Goal: Task Accomplishment & Management: Use online tool/utility

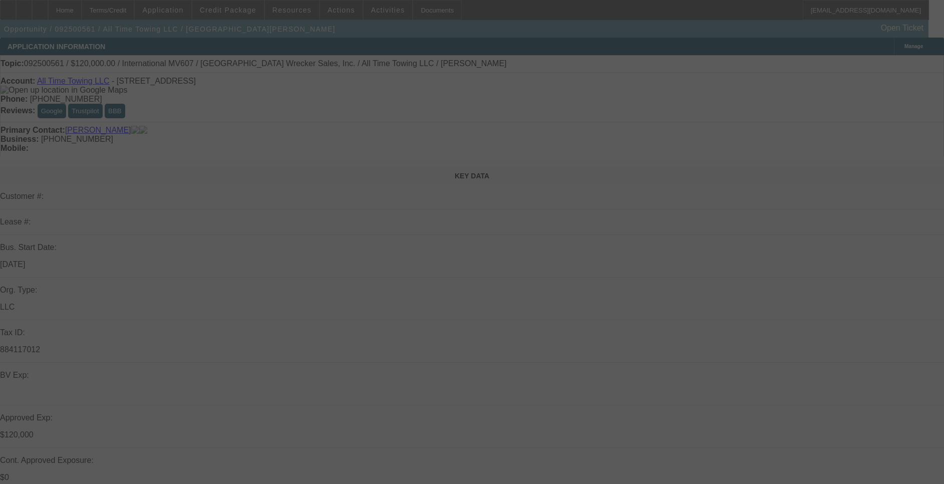
select select "0"
select select "2"
select select "0"
select select "2"
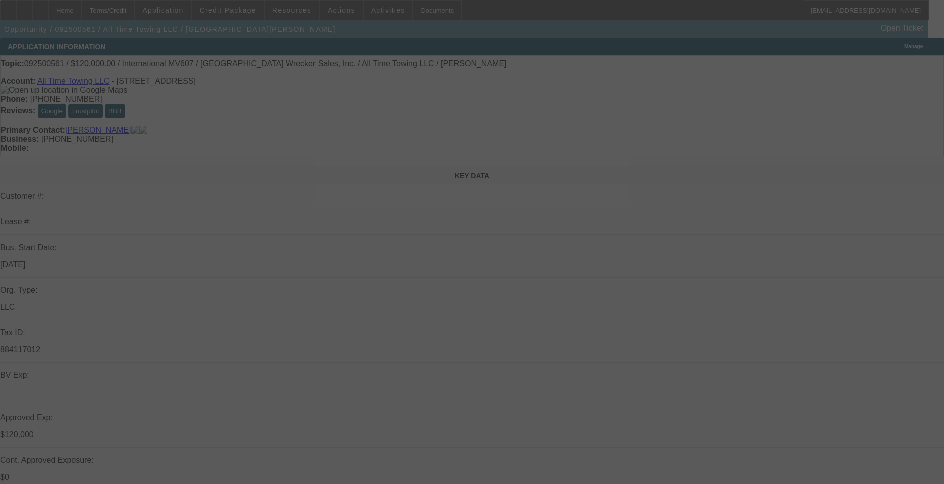
select select "0"
select select "0.1"
select select "2"
select select "0"
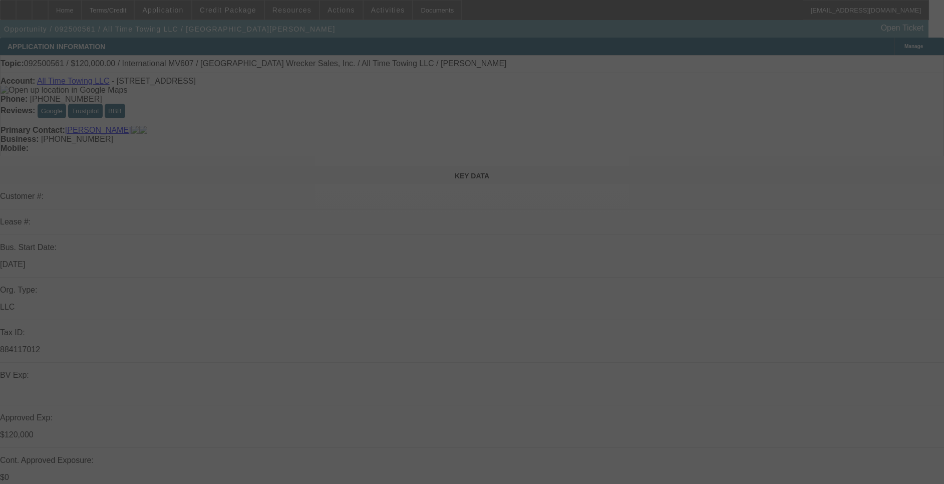
select select "0"
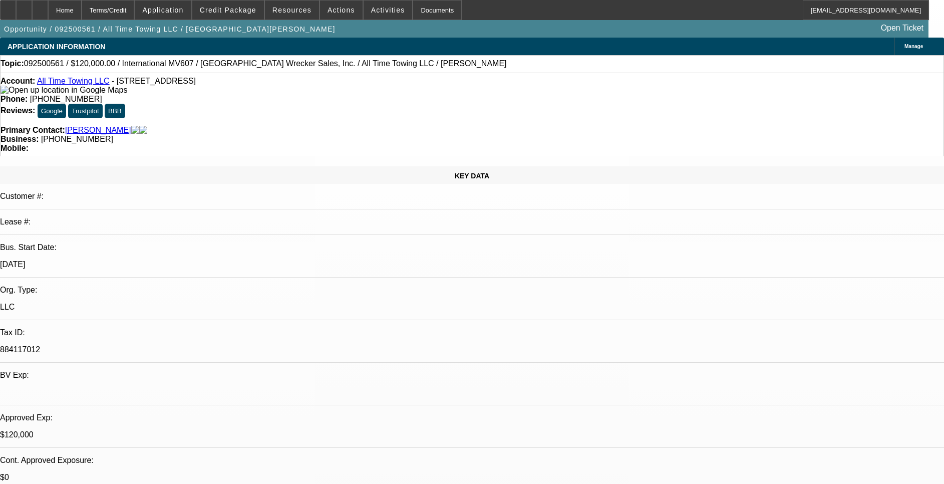
select select "1"
select select "2"
select select "6"
select select "1"
select select "2"
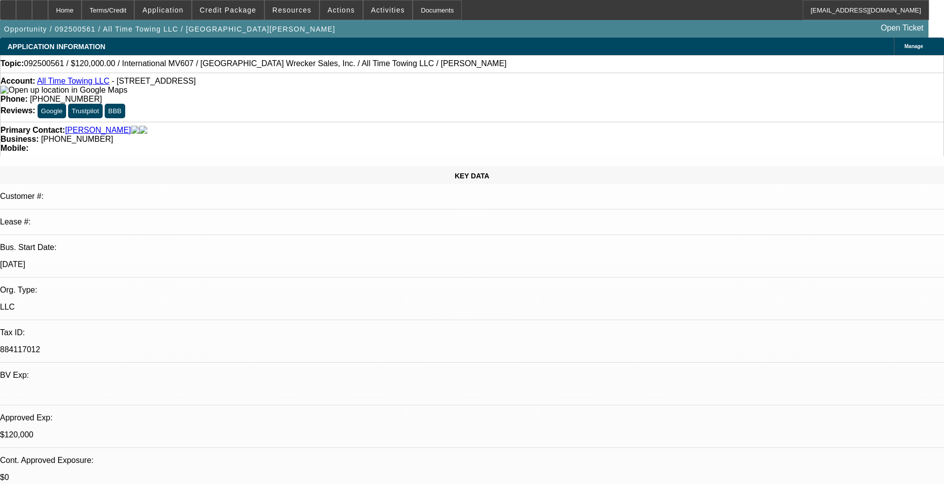
select select "6"
select select "1"
select select "2"
select select "6"
select select "1"
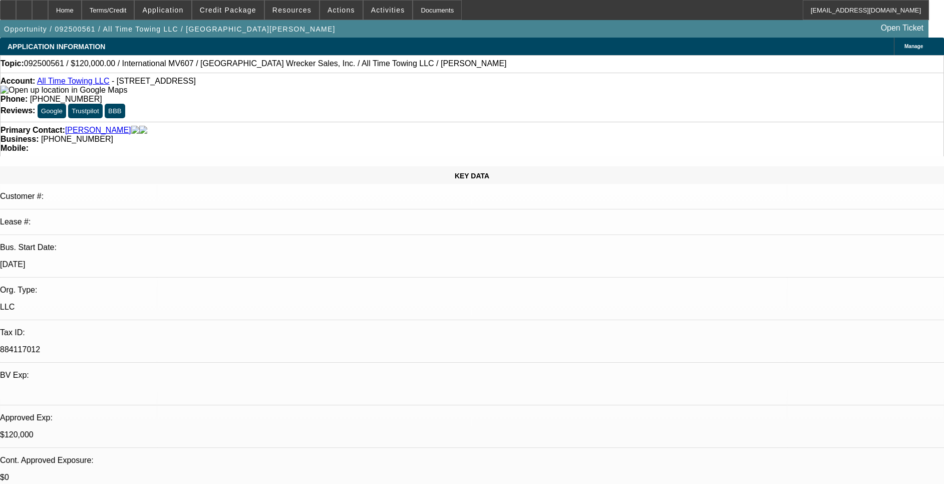
select select "2"
select select "6"
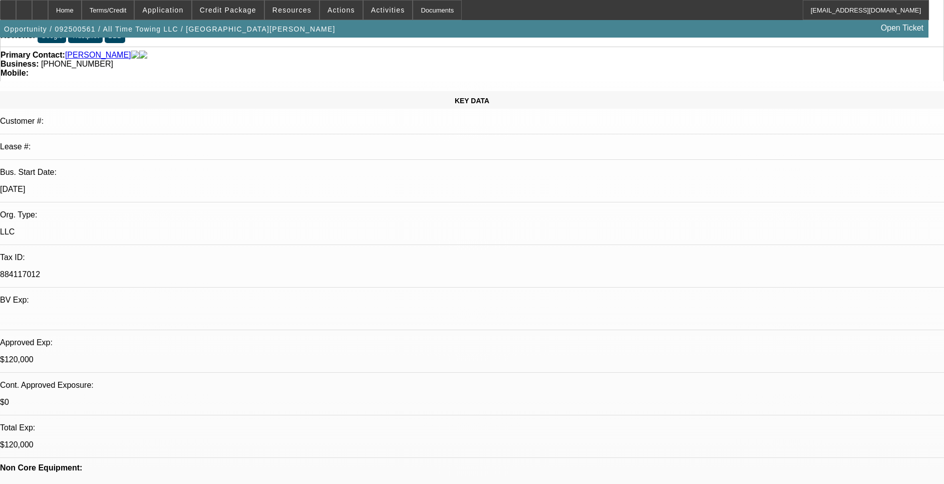
drag, startPoint x: 135, startPoint y: 107, endPoint x: 59, endPoint y: 113, distance: 76.4
click at [59, 168] on div "Bus. Start Date: 9/1/22" at bounding box center [472, 185] width 944 height 35
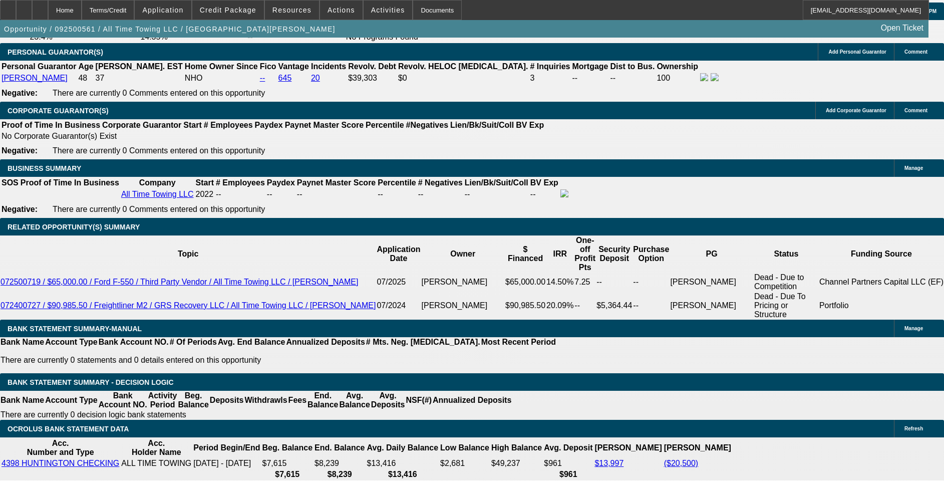
scroll to position [1278, 0]
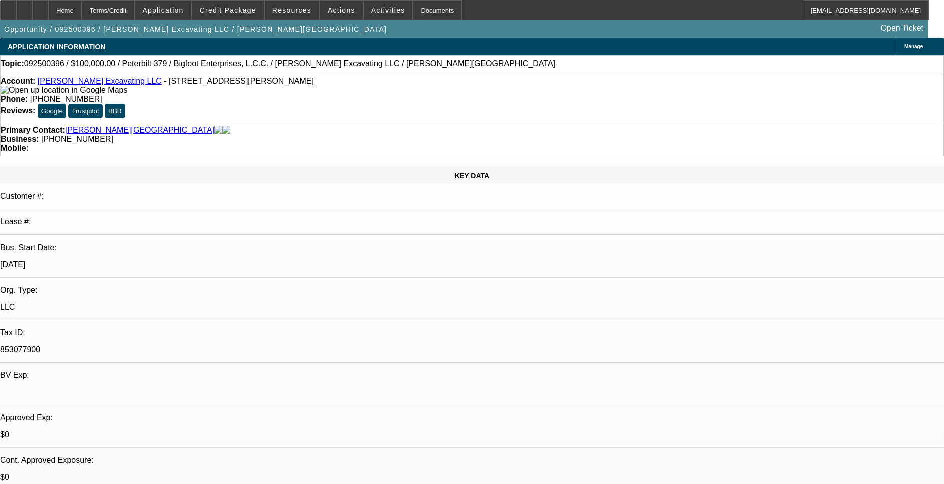
select select "0"
select select "2"
select select "0"
select select "6"
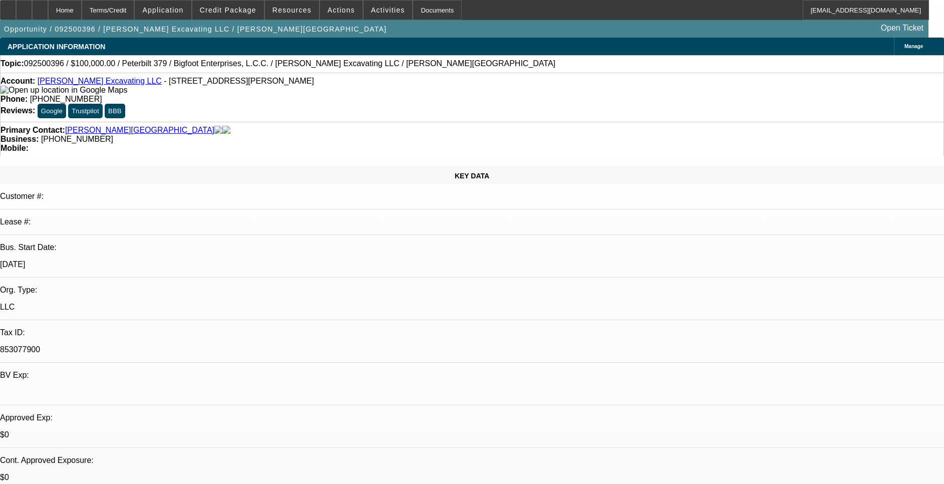
drag, startPoint x: 769, startPoint y: 334, endPoint x: 635, endPoint y: 319, distance: 134.6
drag, startPoint x: 635, startPoint y: 319, endPoint x: 714, endPoint y: 363, distance: 90.4
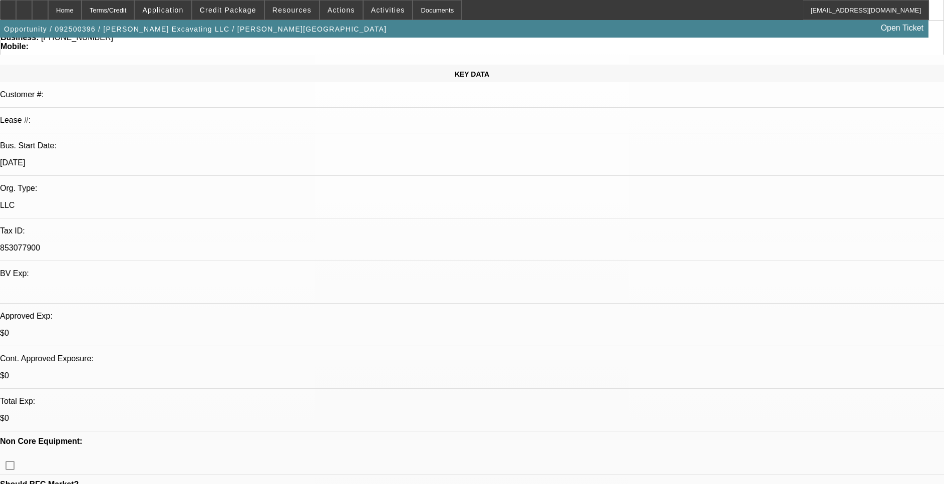
scroll to position [150, 0]
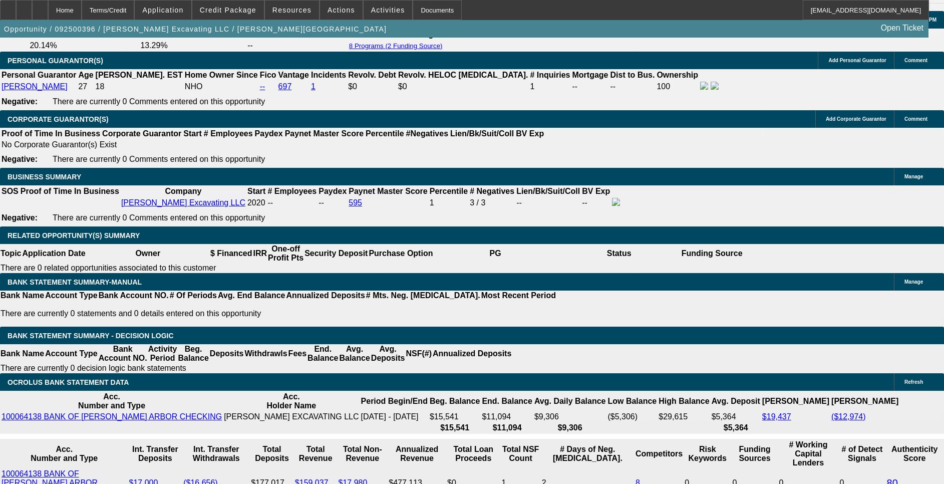
scroll to position [1578, 0]
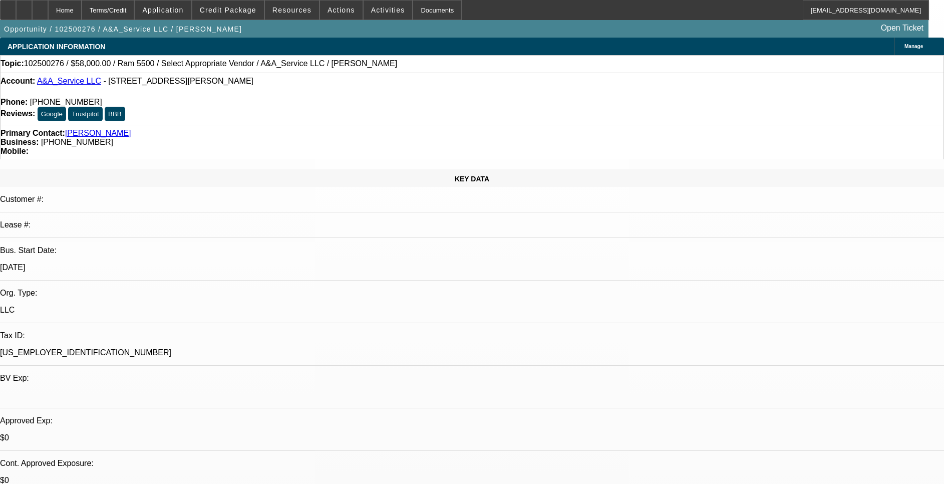
select select "0"
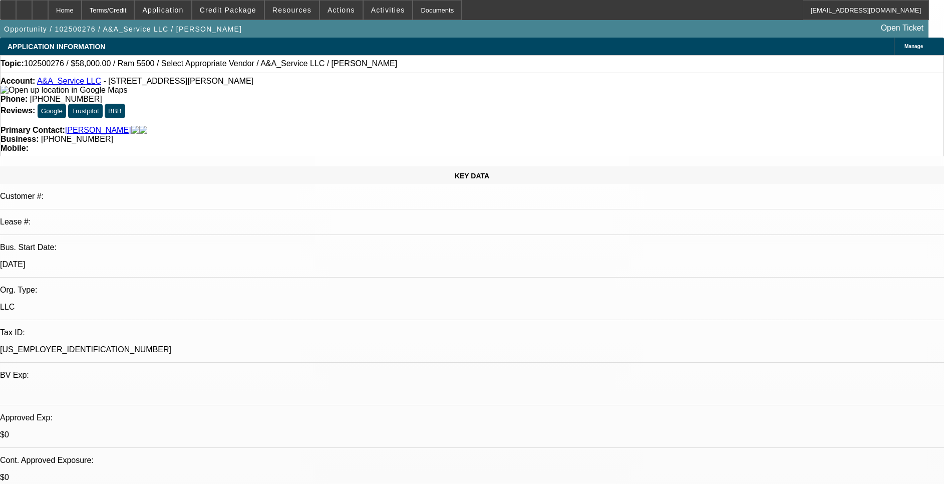
select select "0"
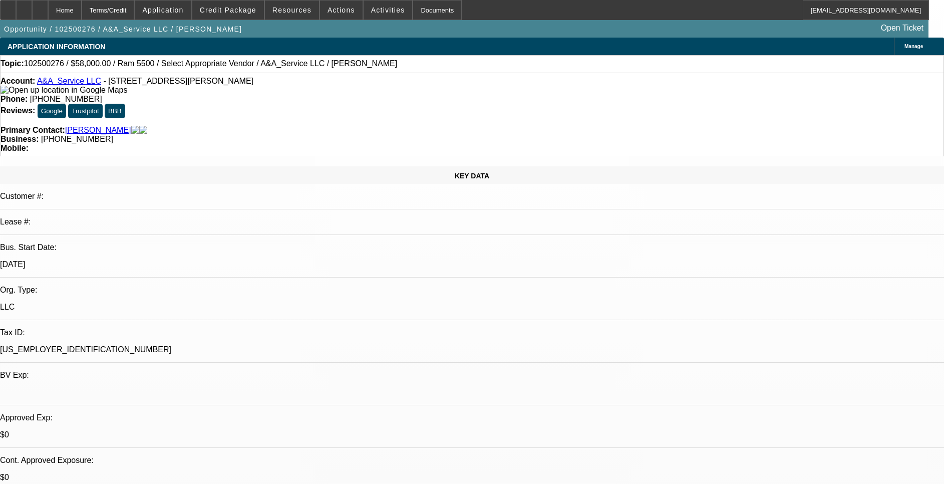
select select "0.1"
select select "0"
select select "2"
select select "0.1"
select select "1"
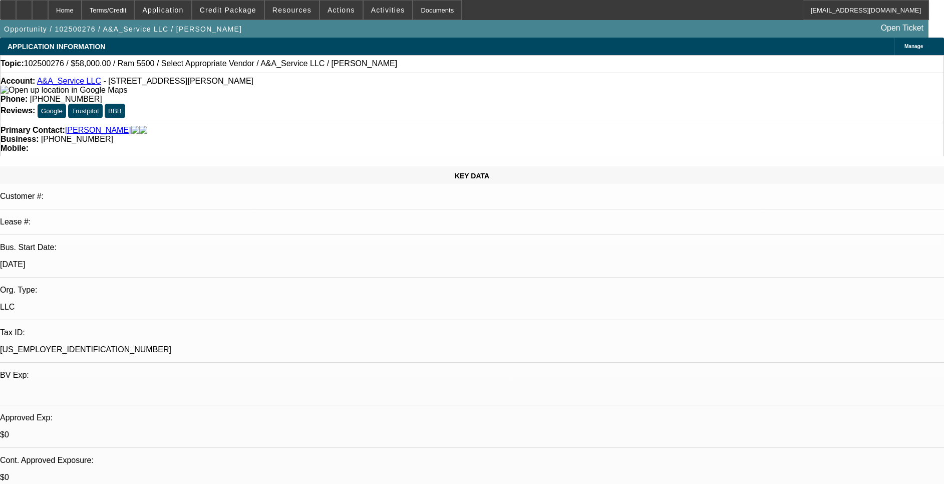
select select "2"
select select "6"
select select "1"
select select "3"
select select "6"
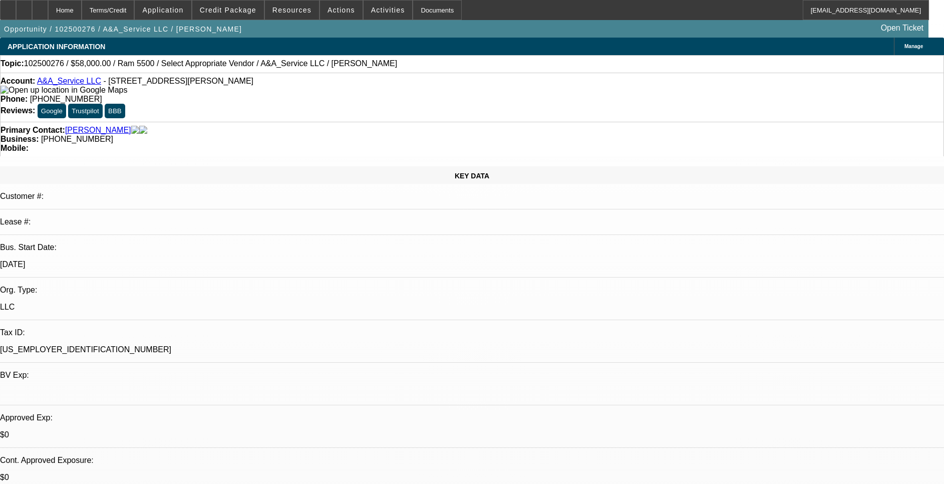
select select "1"
select select "3"
select select "4"
select select "1"
select select "2"
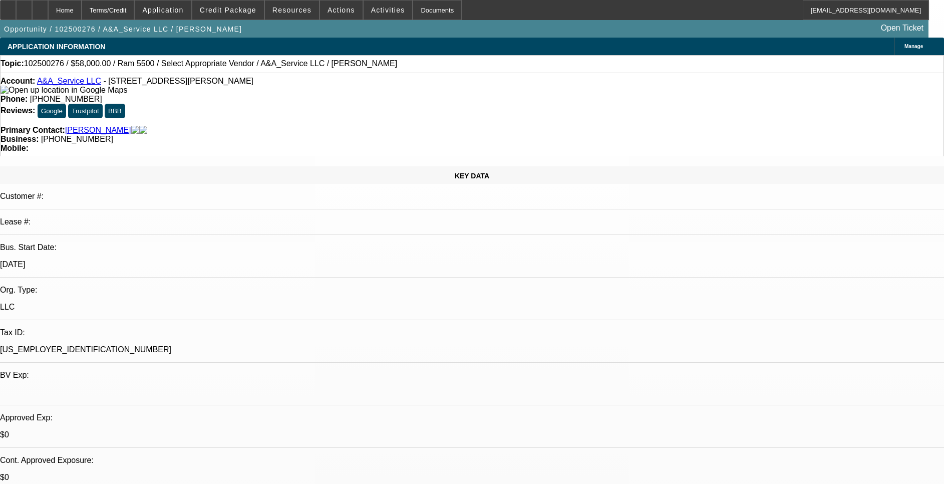
select select "4"
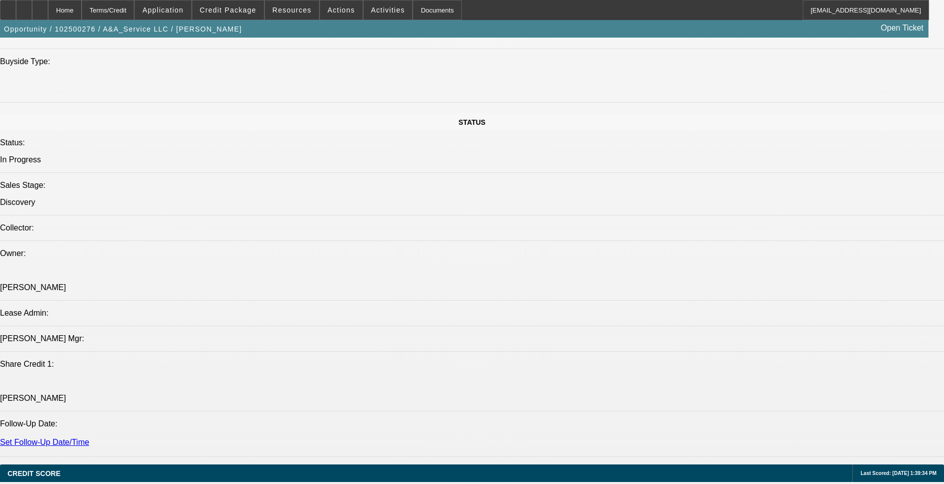
scroll to position [1278, 0]
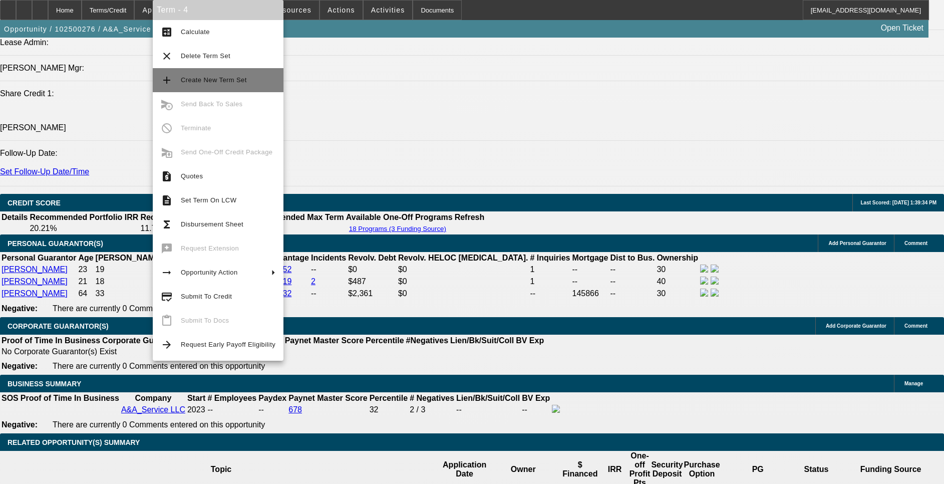
click at [229, 79] on span "Create New Term Set" at bounding box center [214, 80] width 66 height 8
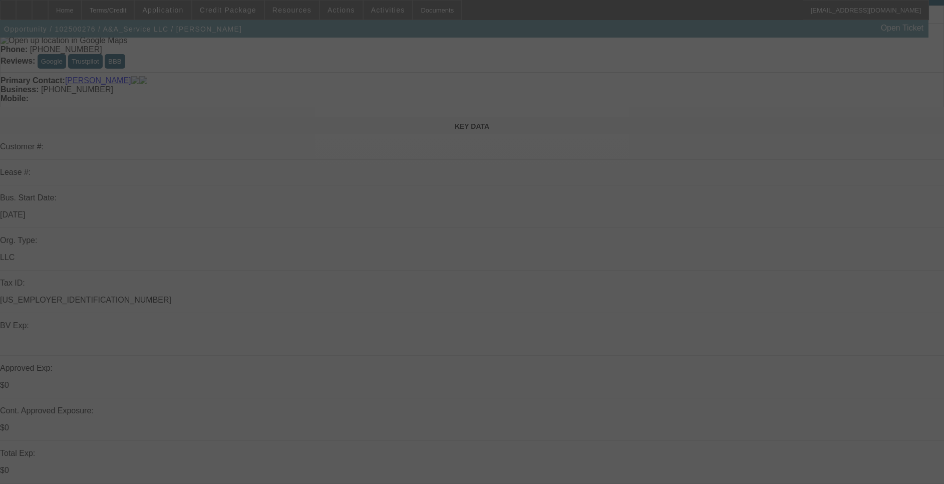
scroll to position [0, 0]
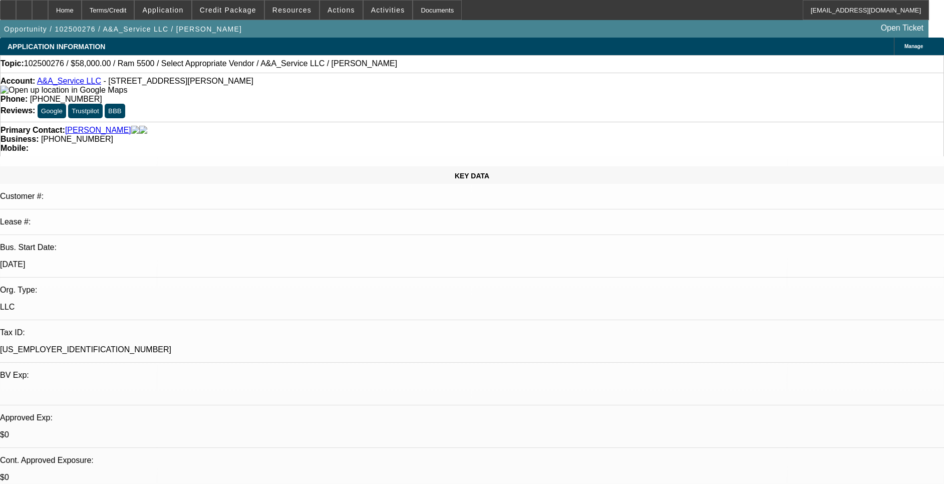
select select "0"
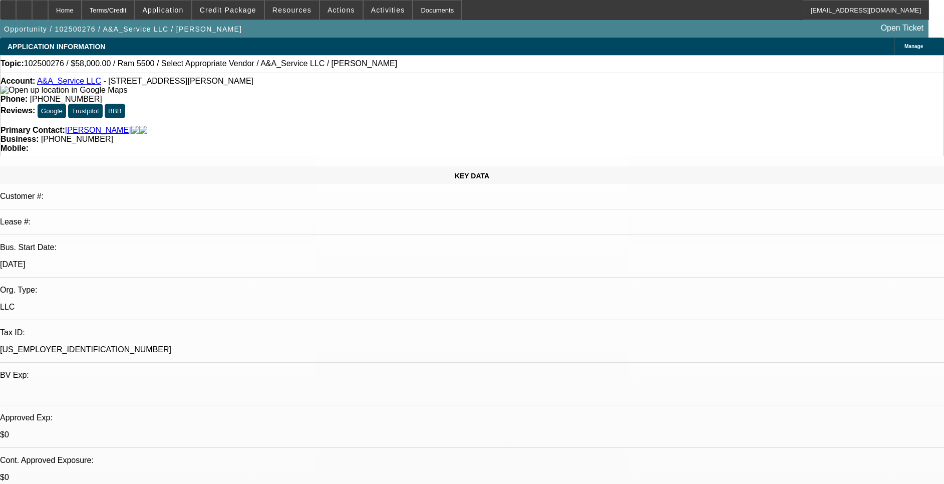
select select "0"
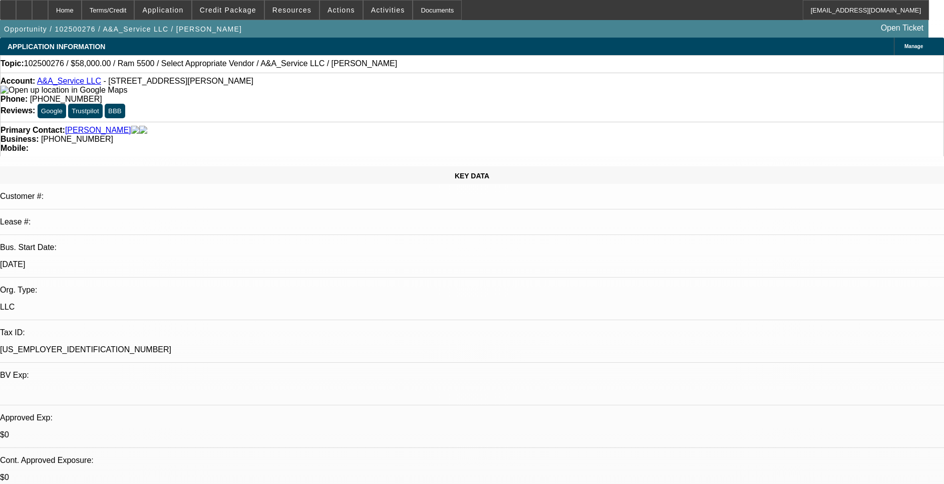
select select "0"
select select "0.1"
select select "1"
select select "2"
select select "6"
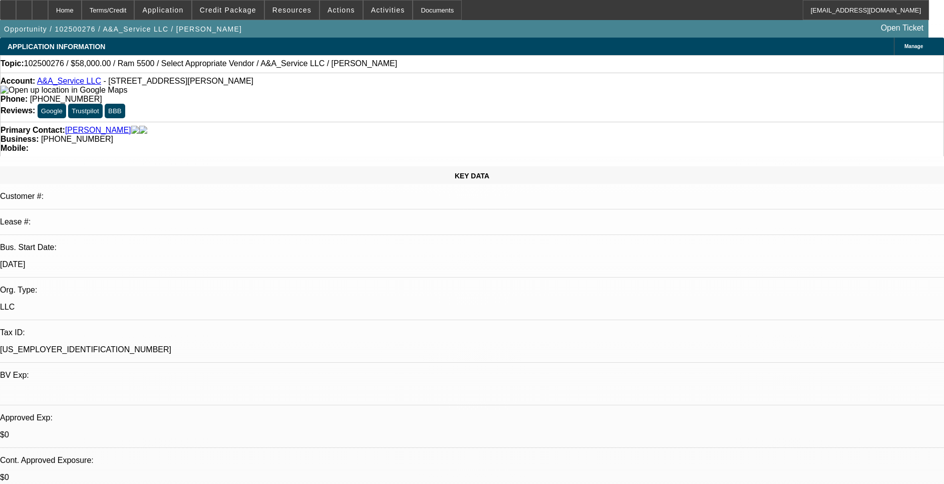
select select "1"
select select "2"
select select "6"
select select "1"
select select "3"
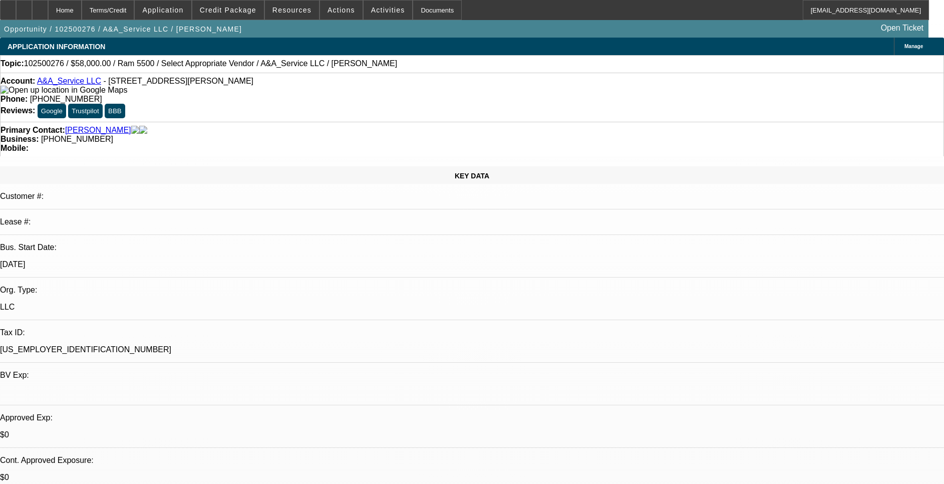
select select "6"
select select "1"
select select "3"
select select "4"
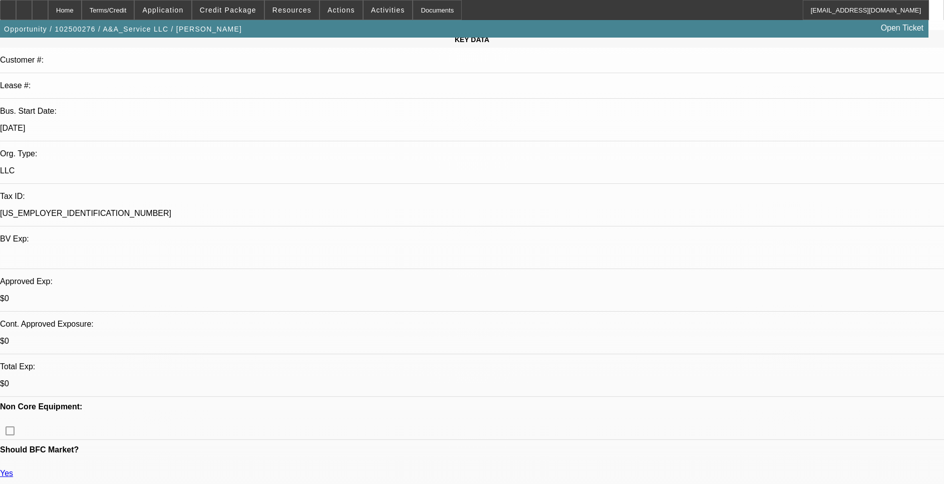
scroll to position [150, 0]
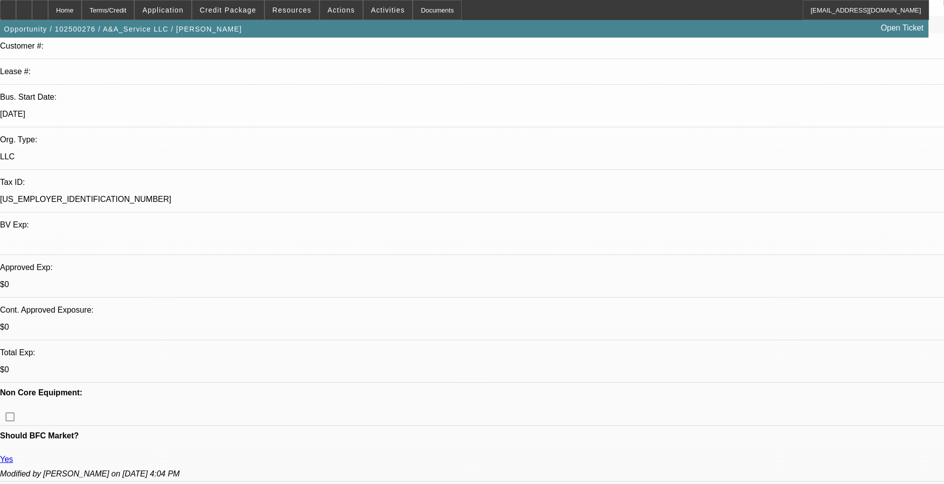
drag, startPoint x: 101, startPoint y: 319, endPoint x: 54, endPoint y: 318, distance: 46.6
drag, startPoint x: 54, startPoint y: 318, endPoint x: 102, endPoint y: 337, distance: 51.3
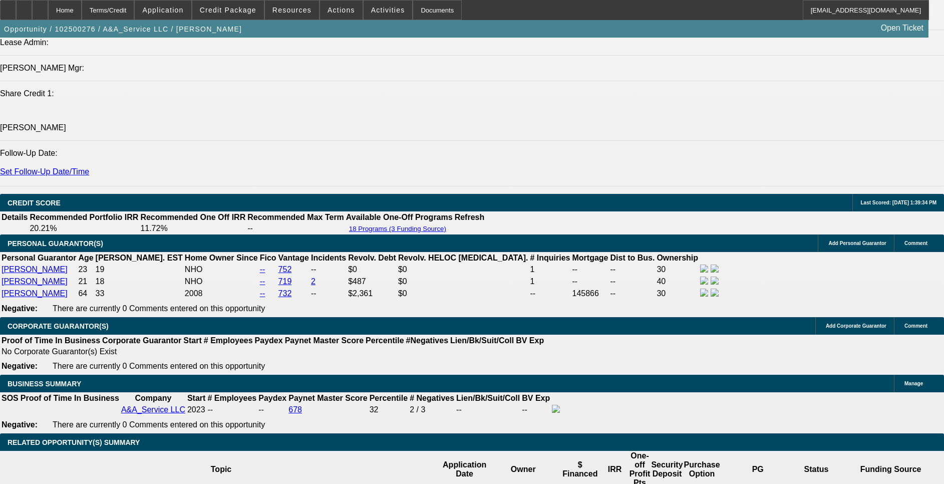
scroll to position [1353, 0]
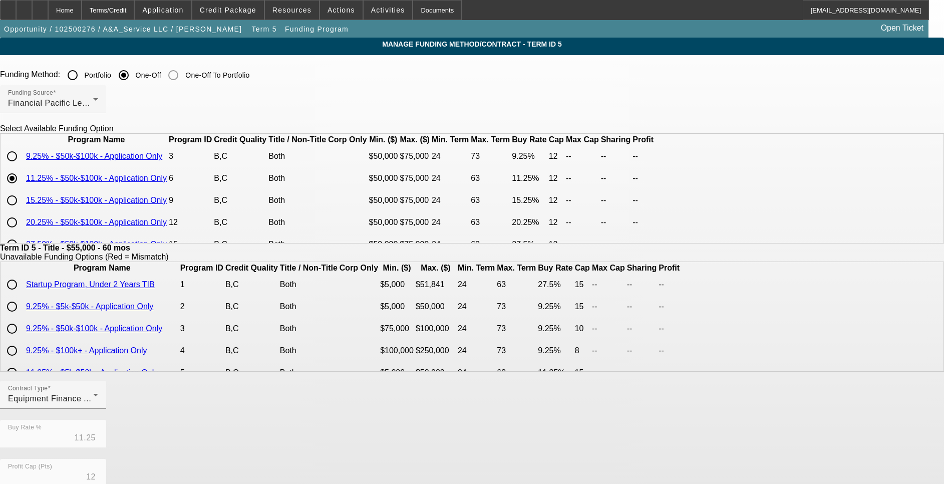
click at [83, 75] on input "Portfolio" at bounding box center [73, 75] width 20 height 20
radio input "true"
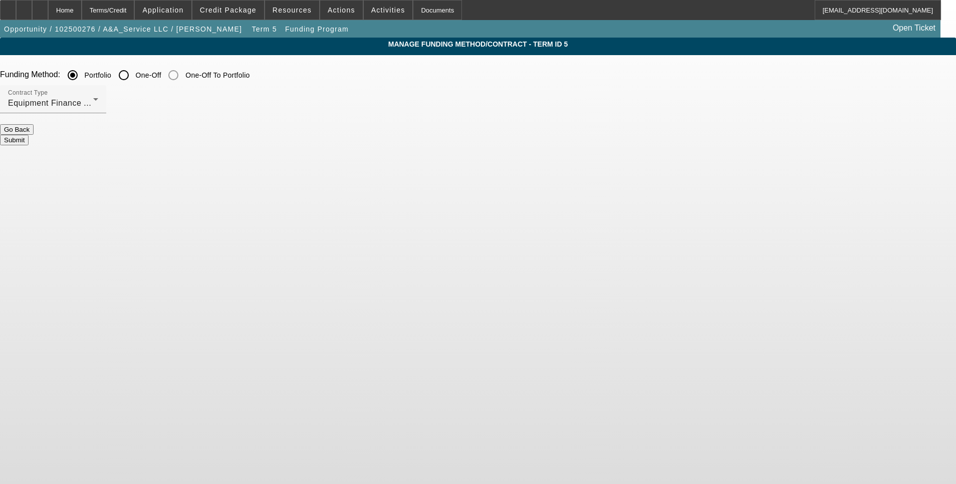
click at [134, 73] on input "One-Off" at bounding box center [124, 75] width 20 height 20
radio input "true"
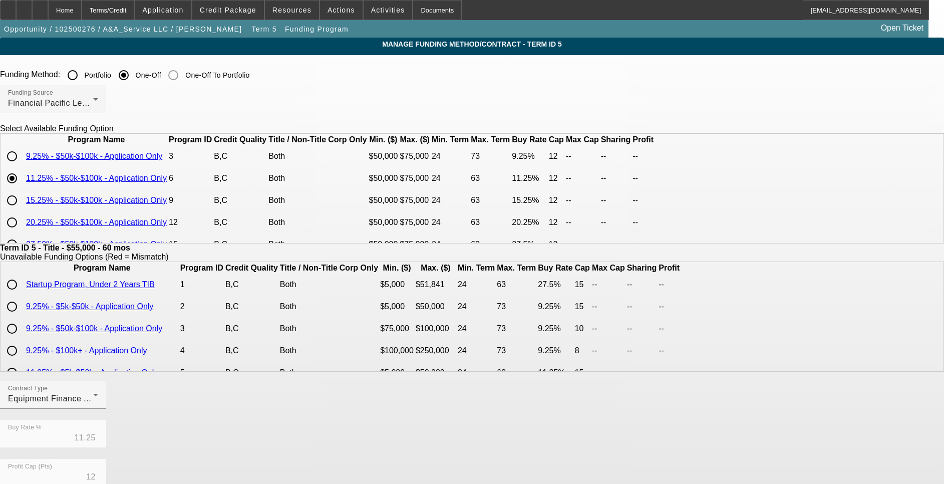
click at [83, 78] on input "Portfolio" at bounding box center [73, 75] width 20 height 20
radio input "true"
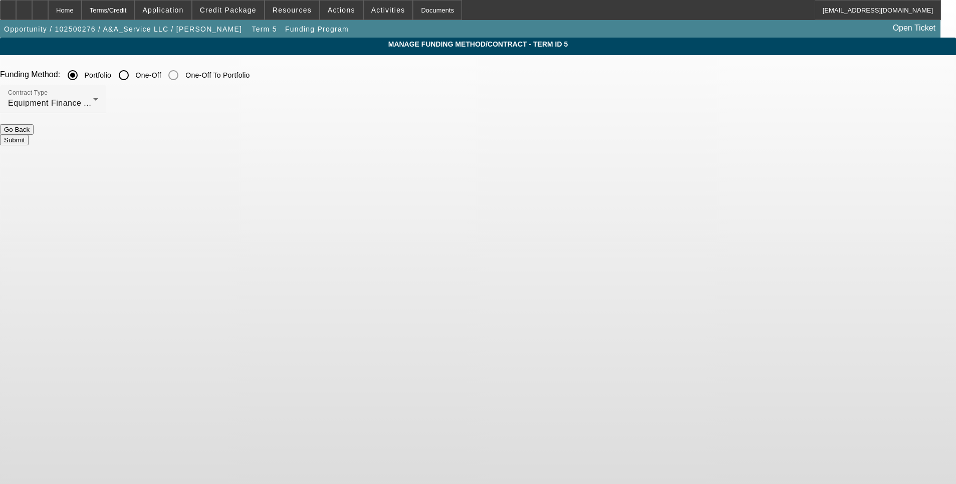
click at [134, 75] on input "One-Off" at bounding box center [124, 75] width 20 height 20
radio input "true"
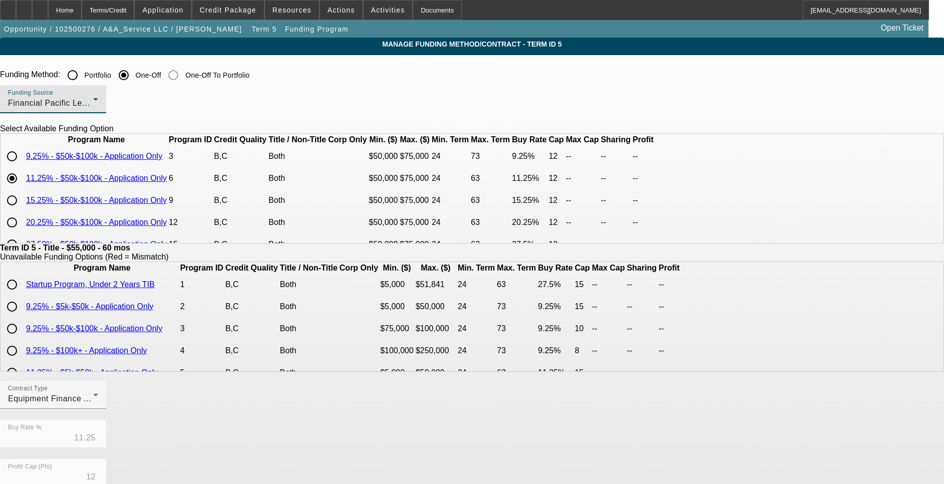
click at [93, 102] on div "Financial Pacific Leasing, Inc." at bounding box center [50, 103] width 85 height 12
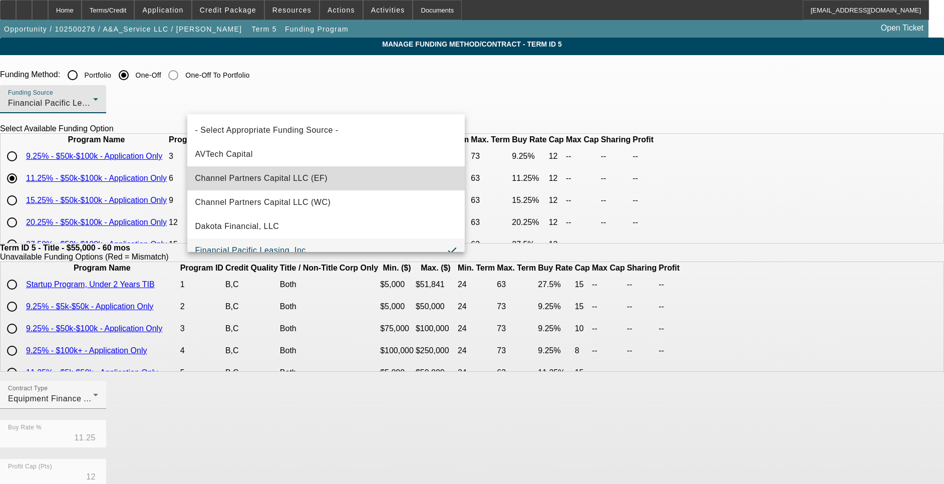
drag, startPoint x: 335, startPoint y: 180, endPoint x: 341, endPoint y: 182, distance: 6.3
click at [341, 182] on mat-option "Channel Partners Capital LLC (EF)" at bounding box center [326, 178] width 278 height 24
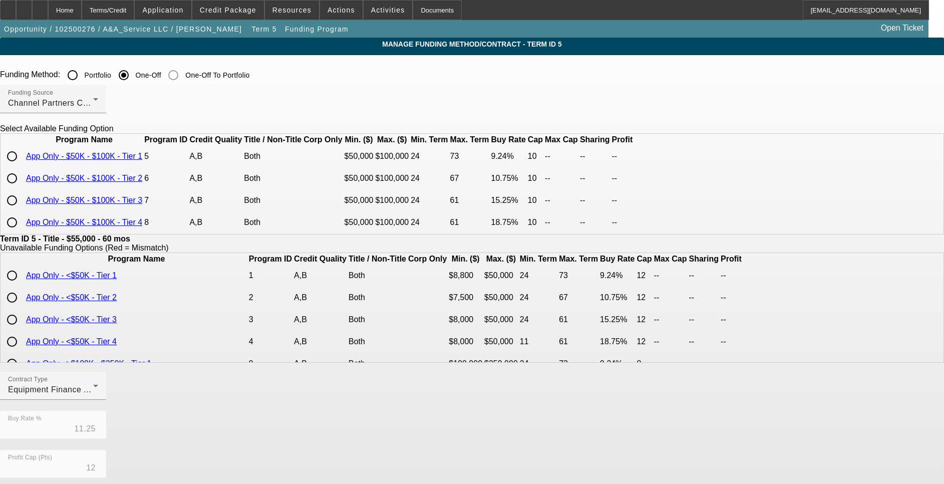
drag, startPoint x: 494, startPoint y: 110, endPoint x: 501, endPoint y: 117, distance: 9.9
click at [498, 112] on div "Funding Source Channel Partners Capital LLC (EF)" at bounding box center [472, 104] width 944 height 39
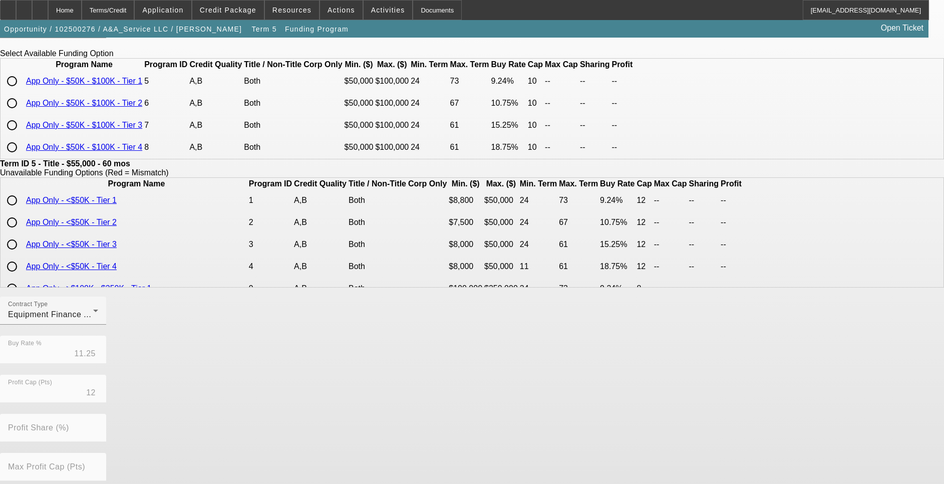
drag, startPoint x: 612, startPoint y: 95, endPoint x: 629, endPoint y: 100, distance: 17.8
click at [527, 92] on td "9.24%" at bounding box center [509, 81] width 36 height 21
drag, startPoint x: 609, startPoint y: 150, endPoint x: 628, endPoint y: 152, distance: 19.6
click at [527, 152] on td "18.75%" at bounding box center [509, 146] width 36 height 21
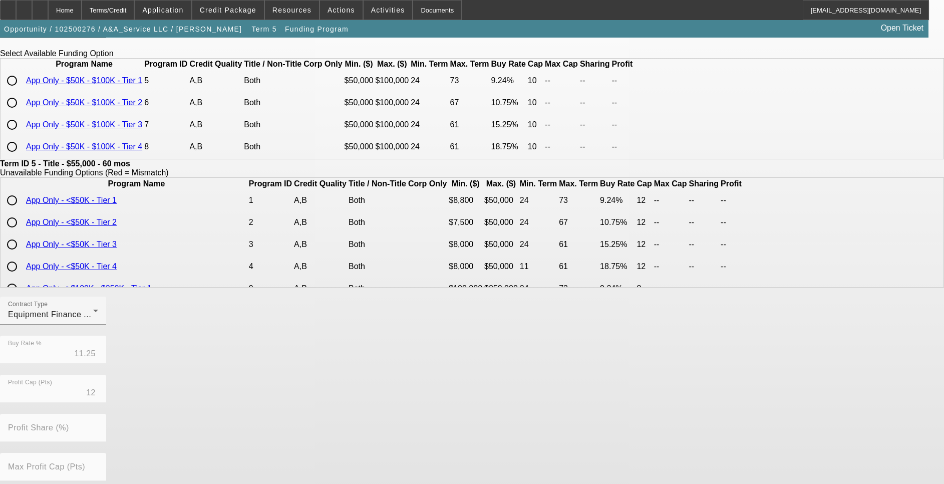
scroll to position [0, 0]
click at [490, 114] on td "67" at bounding box center [470, 103] width 40 height 21
click at [22, 133] on input "radio" at bounding box center [12, 125] width 20 height 20
radio input "true"
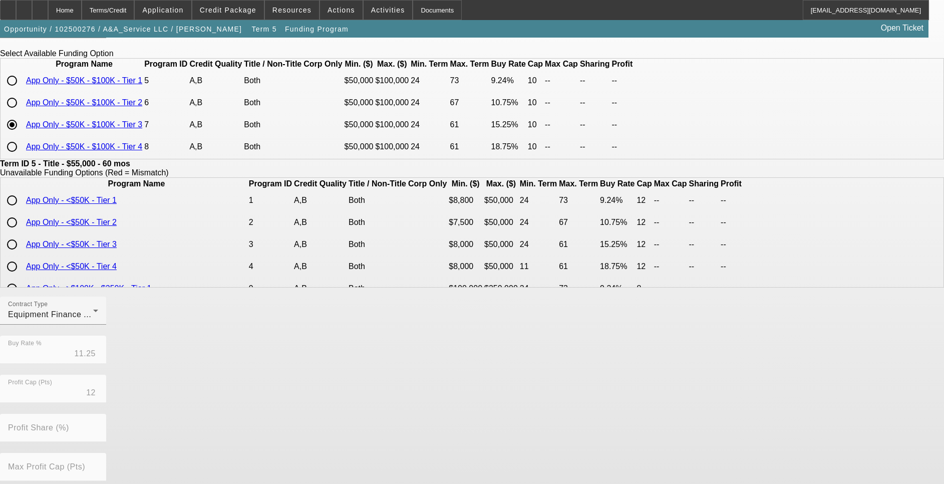
type input "15.25"
type input "10"
click at [93, 321] on div "Equipment Finance Agreement" at bounding box center [50, 315] width 85 height 12
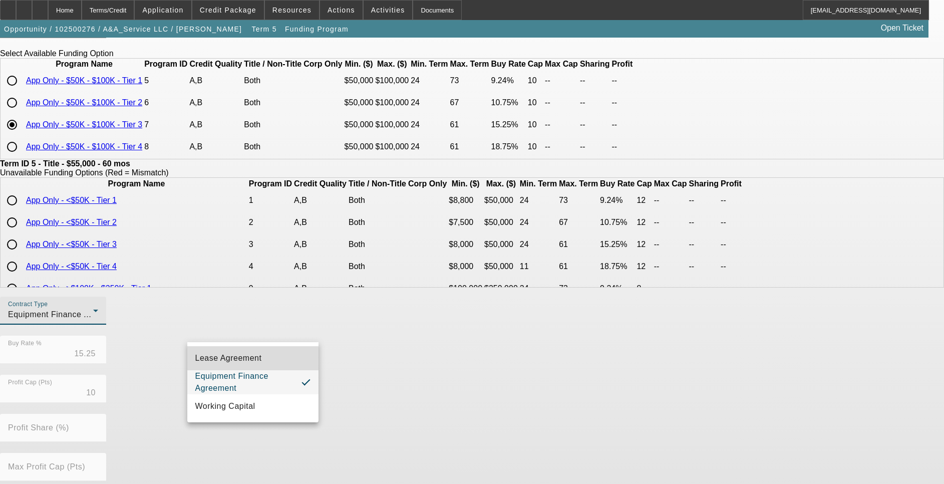
click at [277, 356] on mat-option "Lease Agreement" at bounding box center [252, 358] width 131 height 24
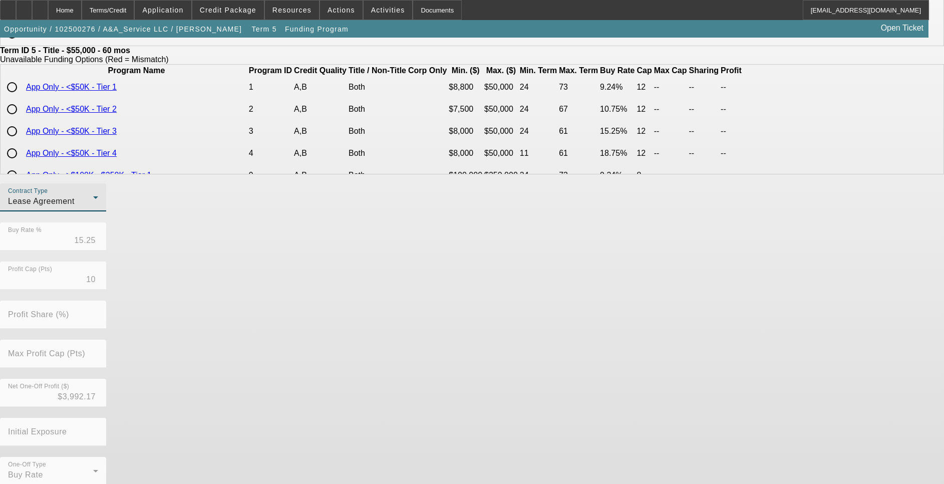
scroll to position [209, 0]
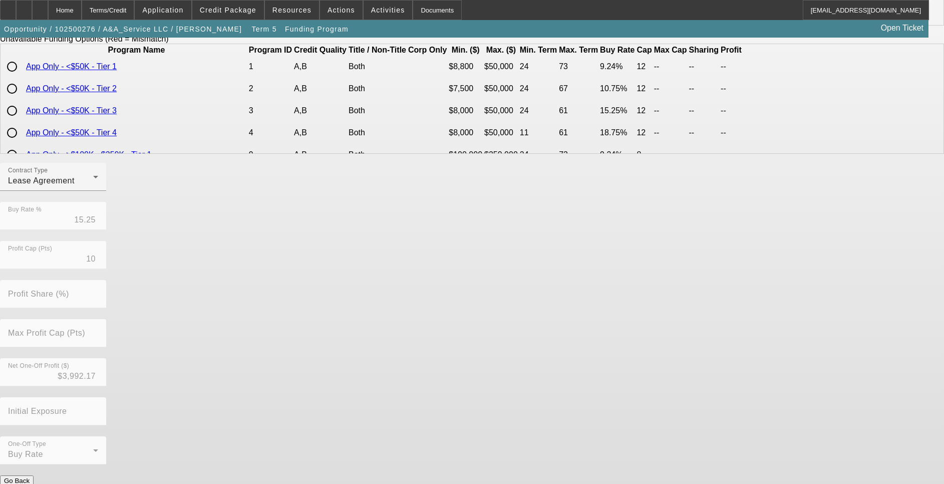
click at [29, 483] on button "Submit" at bounding box center [14, 491] width 29 height 11
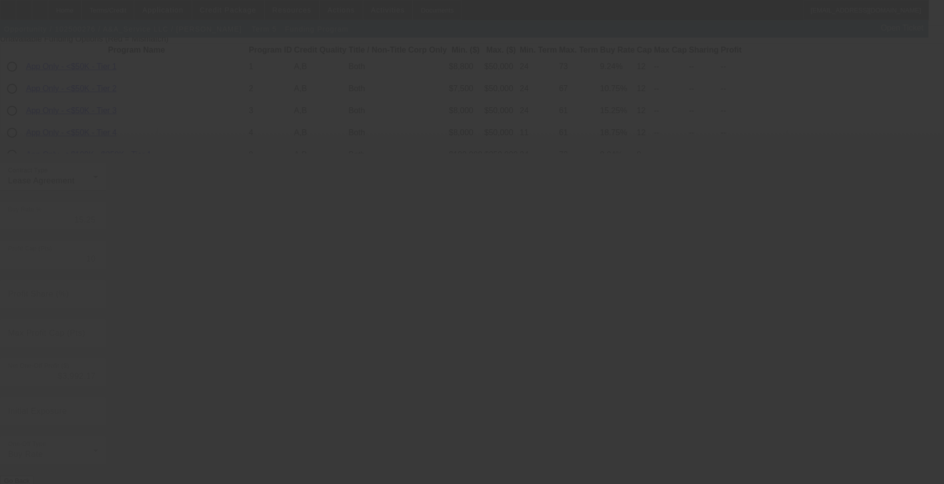
type input "11.25"
type input "12"
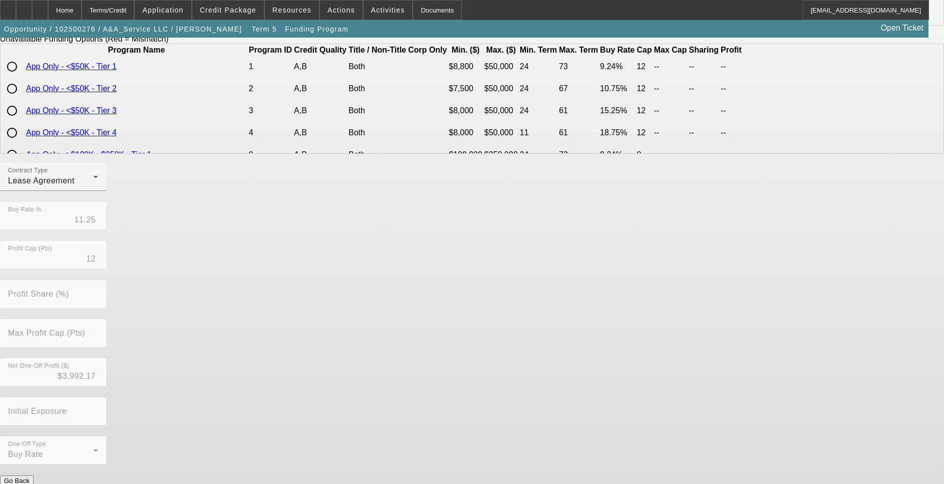
scroll to position [0, 0]
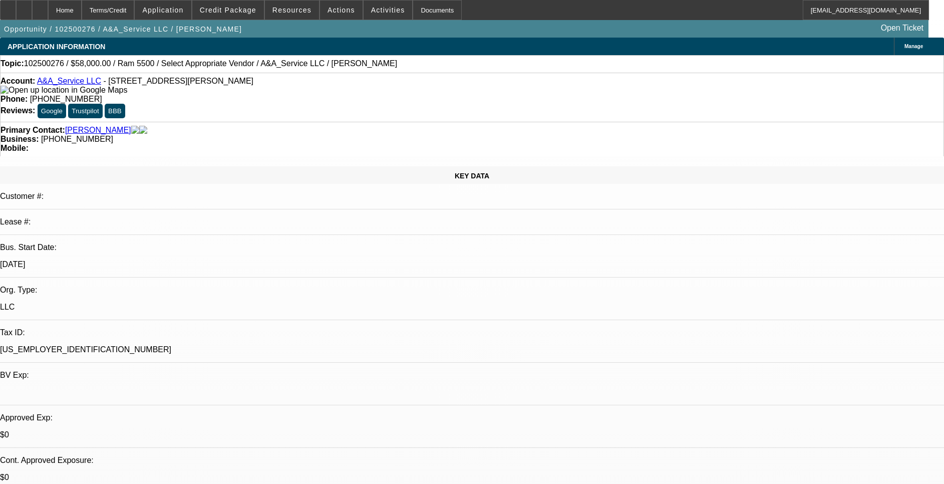
select select "0"
select select "2"
select select "0"
select select "6"
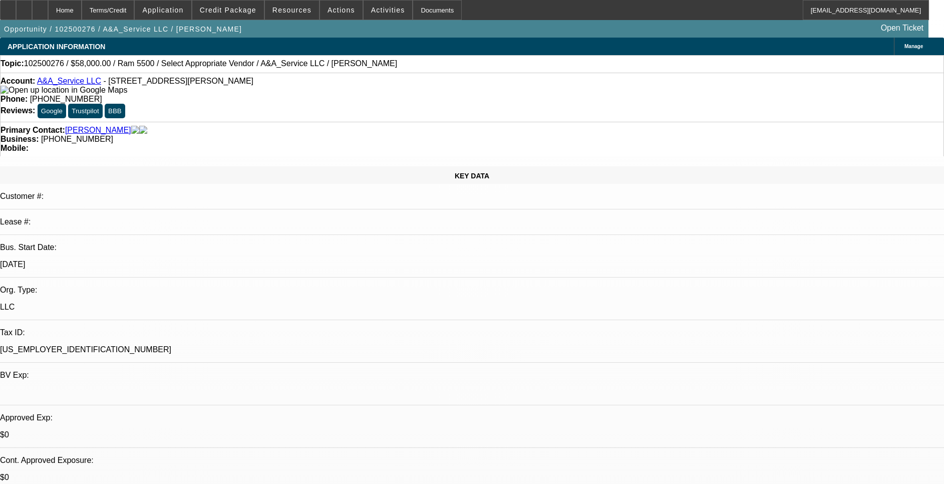
select select "0"
select select "2"
select select "0"
select select "6"
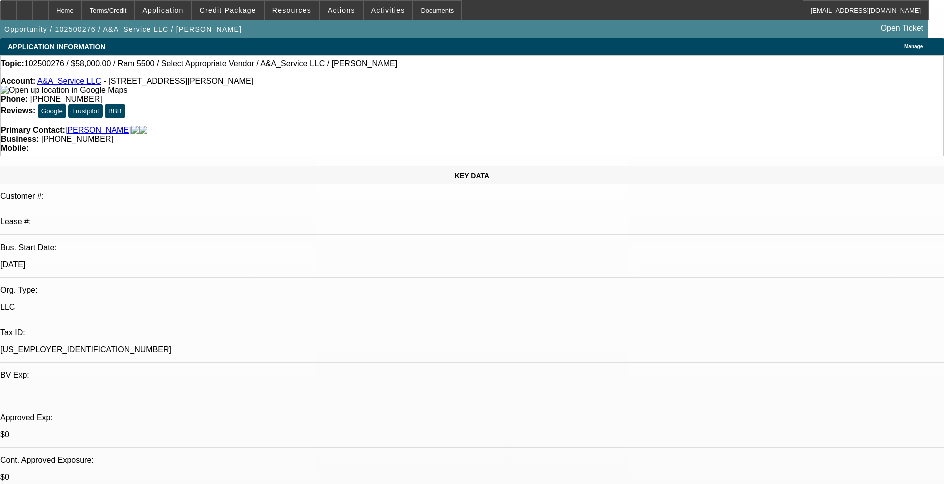
select select "0"
select select "3"
select select "0"
select select "6"
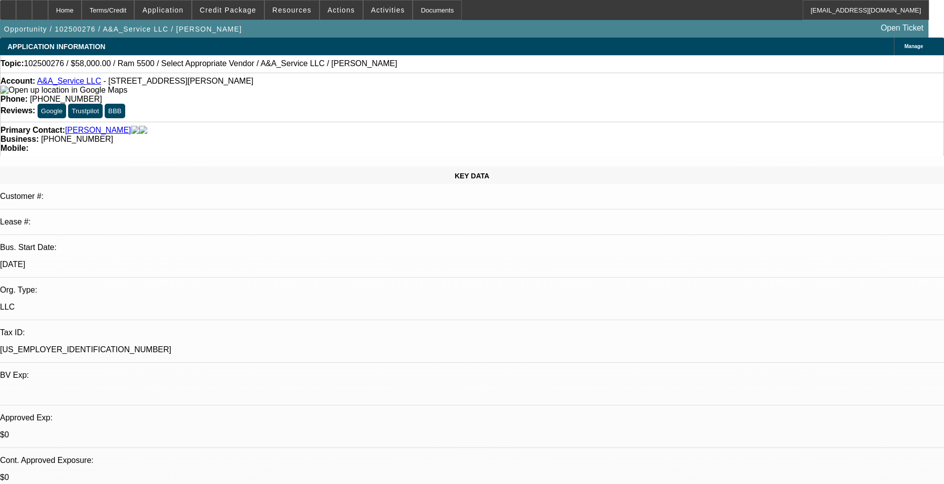
select select "0"
select select "3"
select select "0.1"
select select "4"
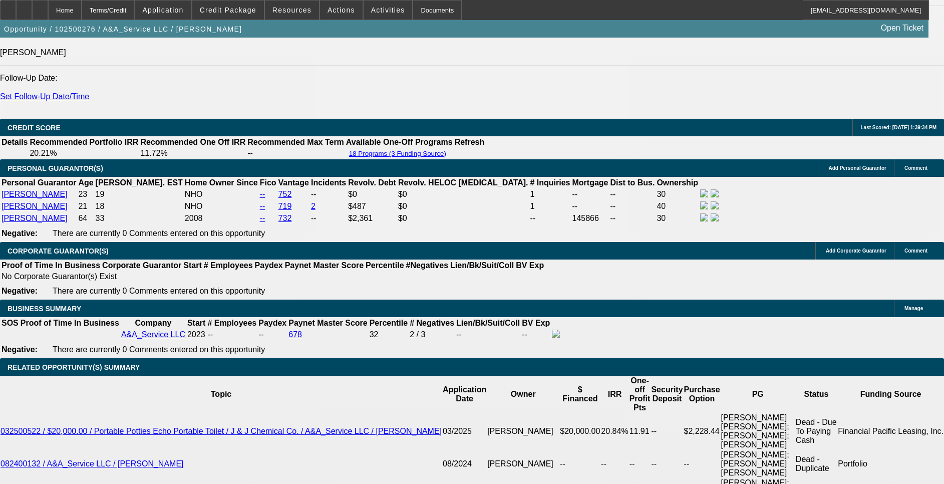
scroll to position [1428, 0]
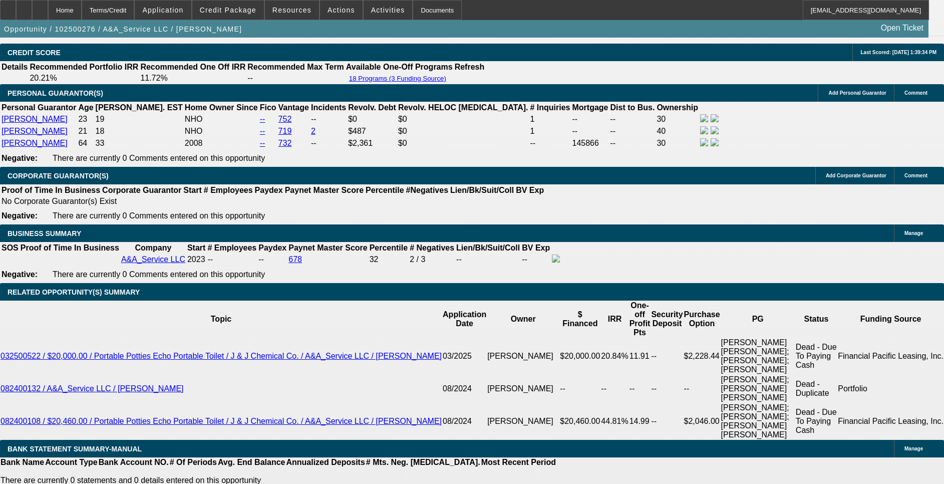
drag, startPoint x: 194, startPoint y: 313, endPoint x: 254, endPoint y: 314, distance: 59.6
type input "UNKNOWN"
type input "7"
type input "$8,237.68"
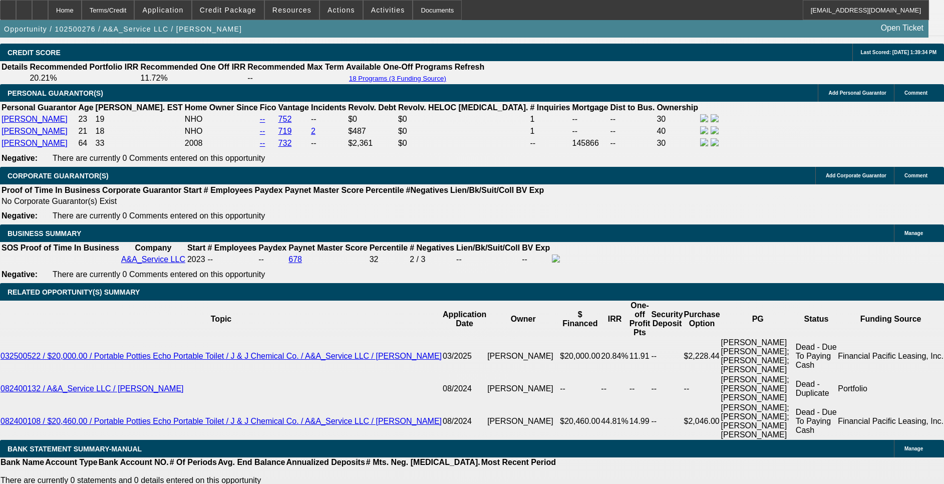
type input "72"
type input "$1,143.92"
type input "72"
drag, startPoint x: 214, startPoint y: 314, endPoint x: 249, endPoint y: 317, distance: 35.2
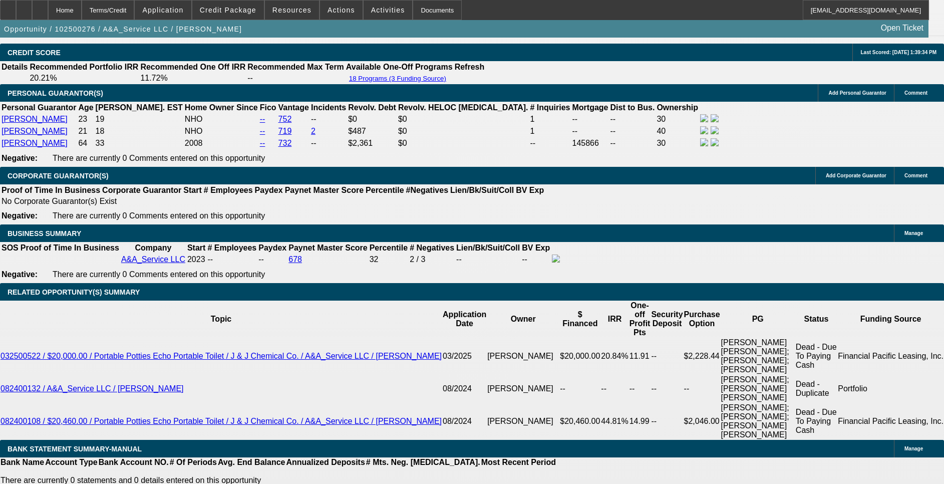
type input "1"
type input "$787.35"
type input "17"
type input "$1,223.54"
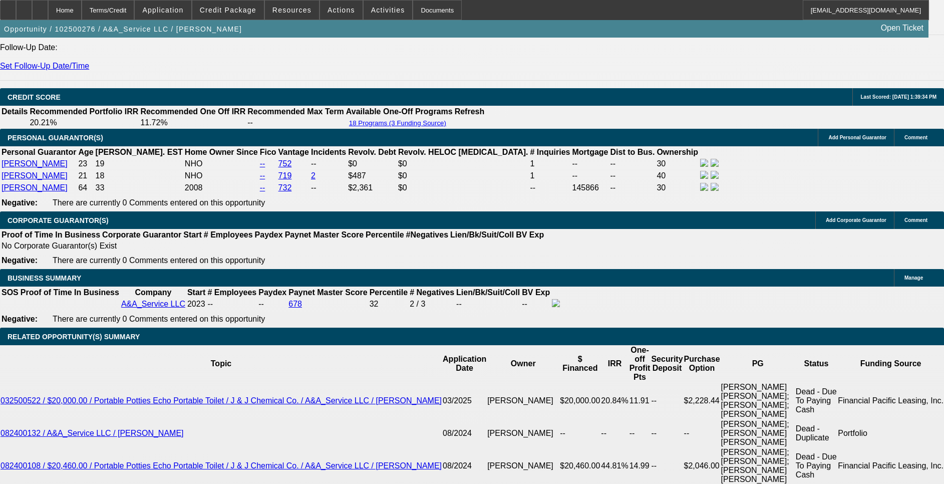
scroll to position [1353, 0]
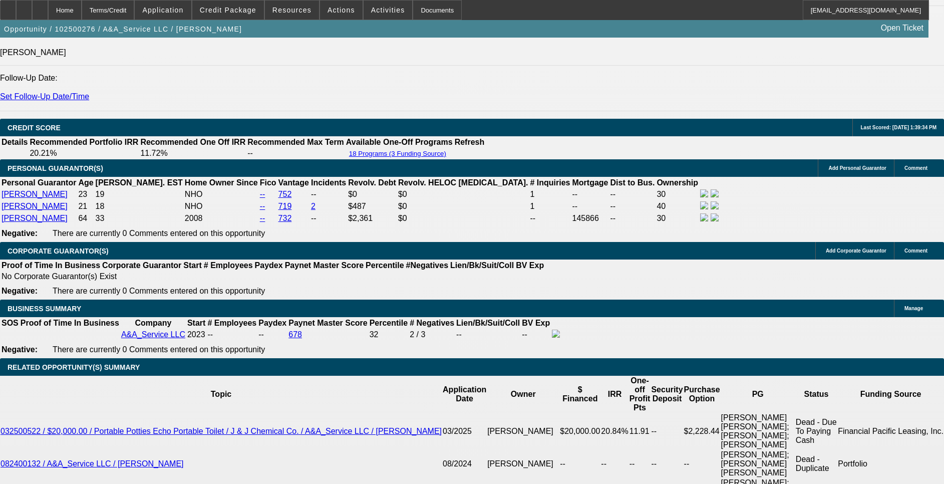
type input "17"
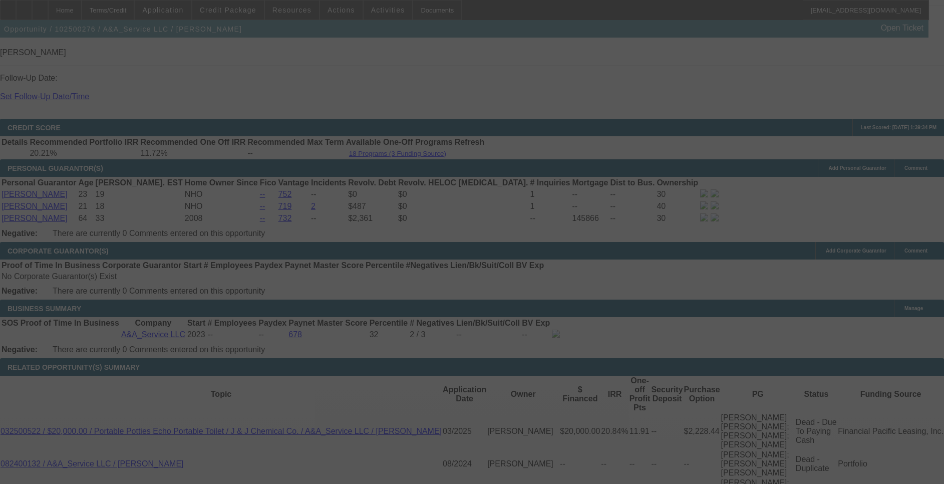
select select "0"
select select "2"
select select "0"
select select "6"
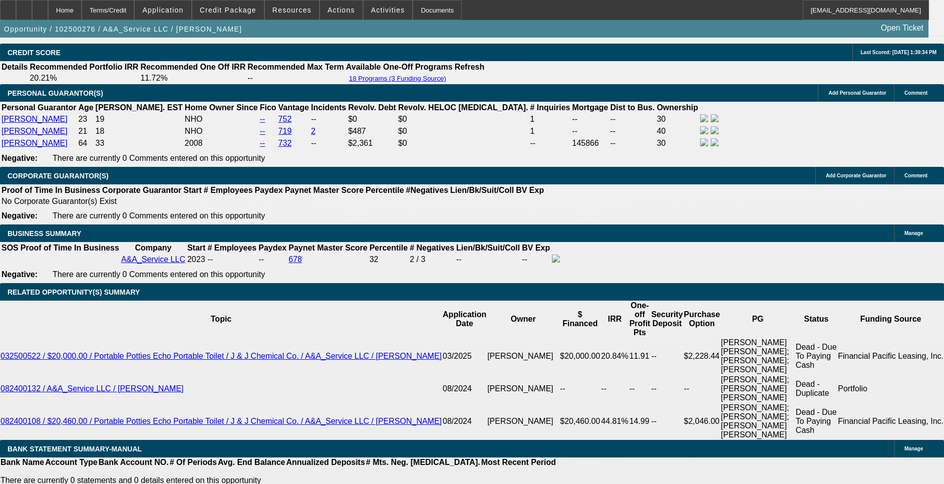
scroll to position [1503, 0]
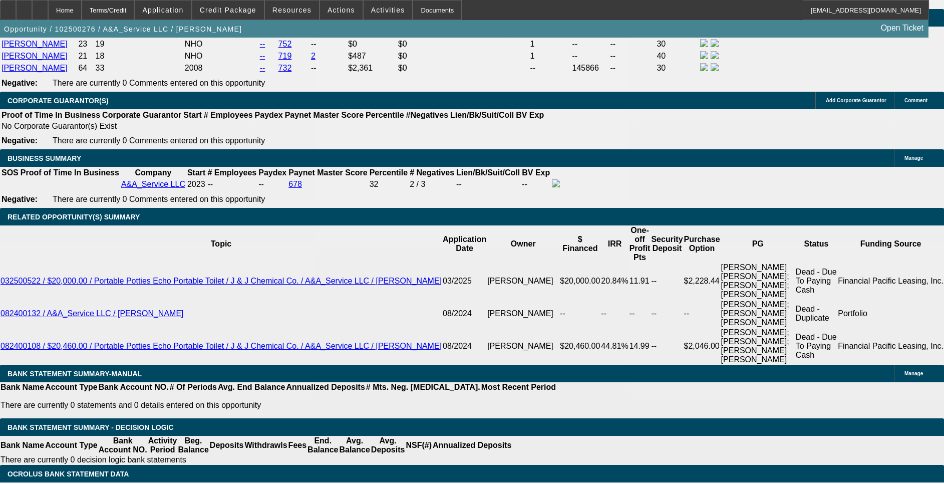
drag, startPoint x: 217, startPoint y: 411, endPoint x: 204, endPoint y: 412, distance: 12.6
select select "1"
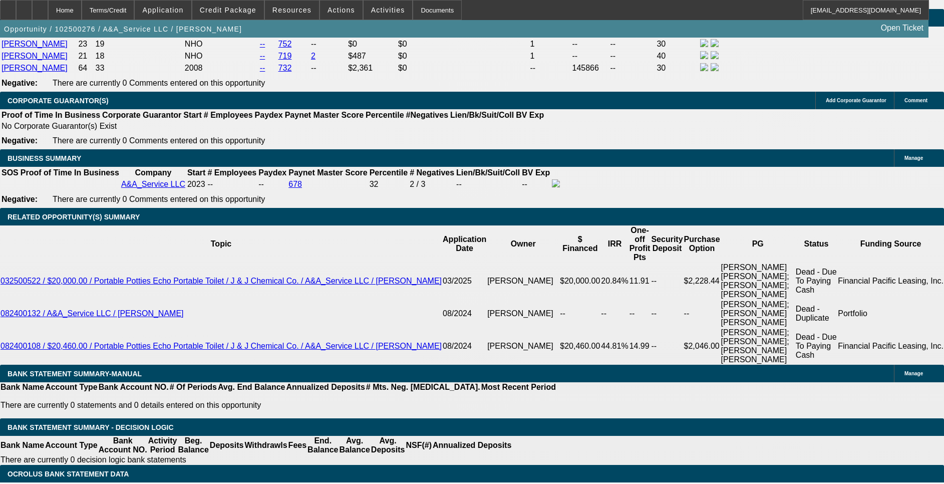
type input "UNKNOWN"
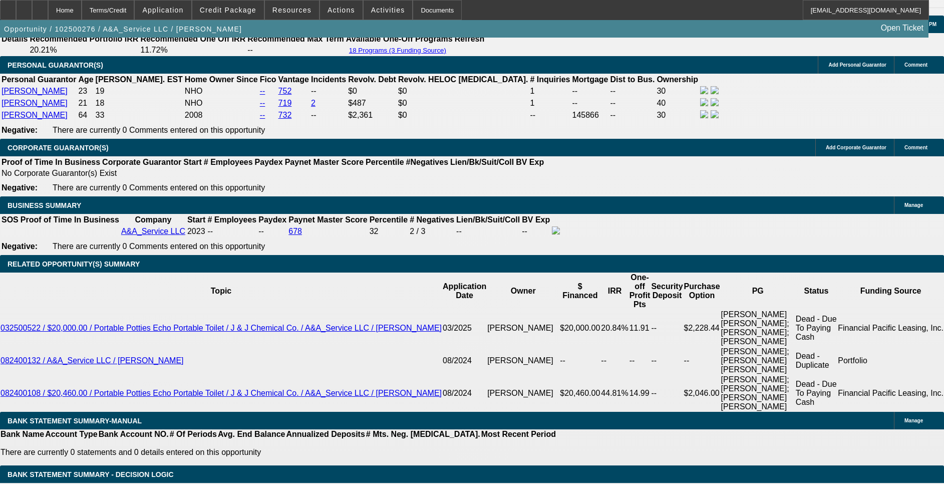
scroll to position [1353, 0]
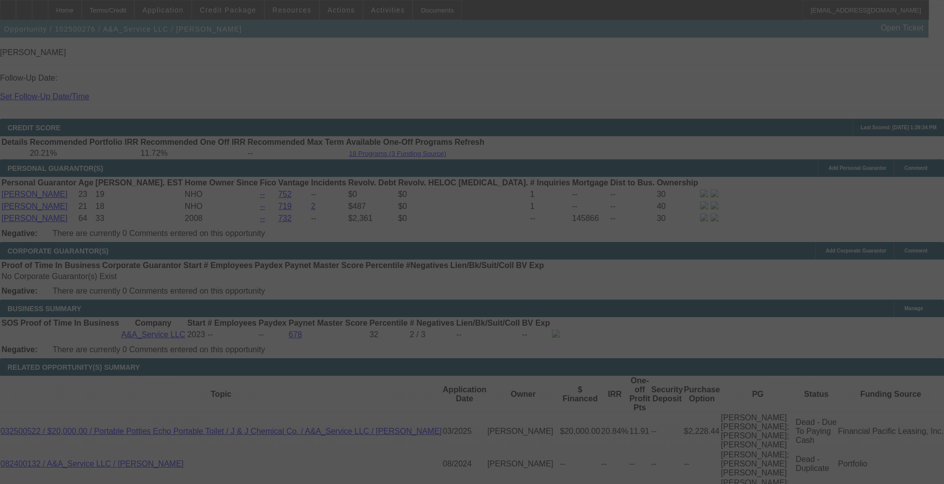
select select "0"
select select "6"
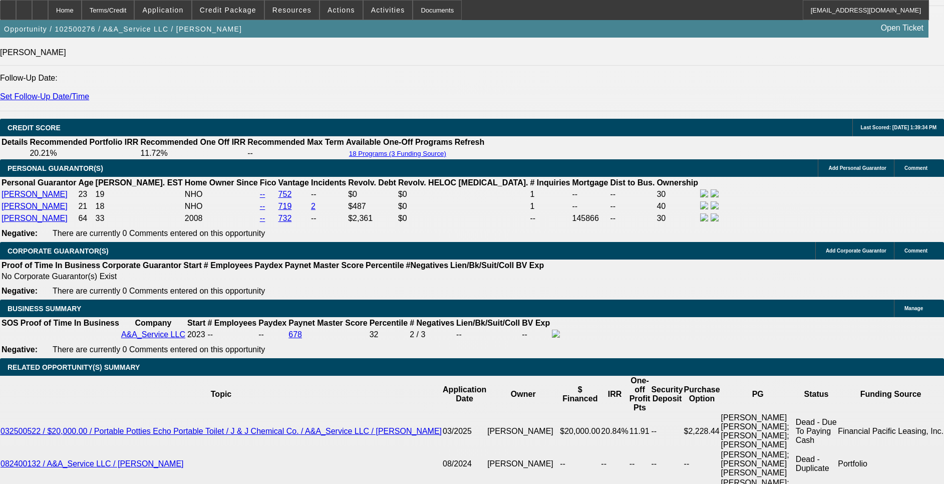
scroll to position [1503, 0]
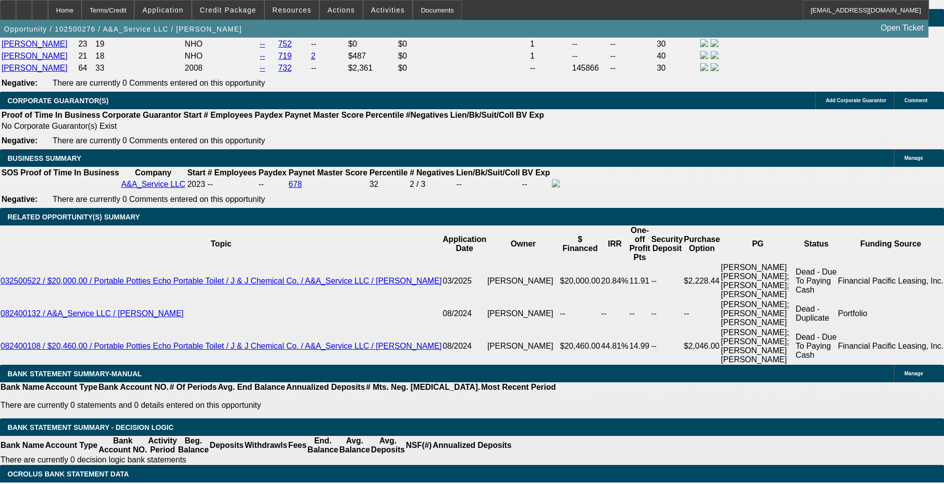
drag, startPoint x: 176, startPoint y: 162, endPoint x: 349, endPoint y: 154, distance: 173.6
type input "$11,000.00"
type input "UNKNOWN"
type input "$1,156.80"
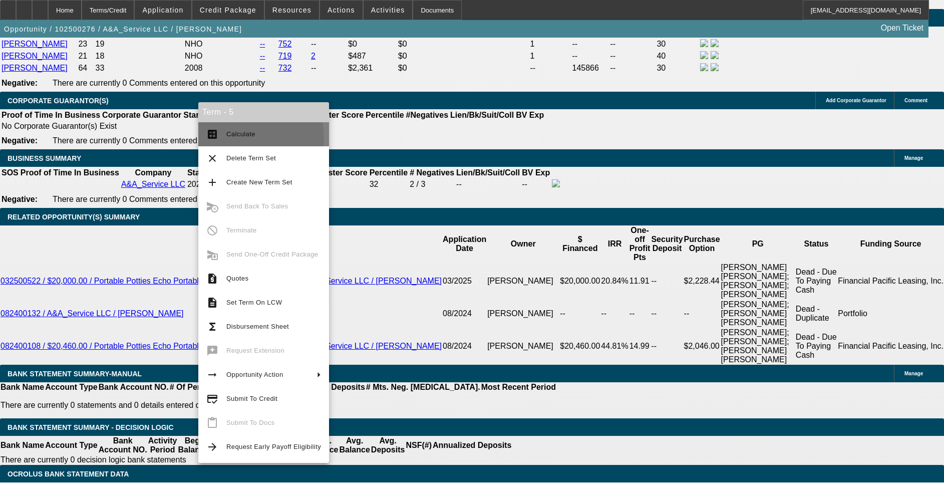
click at [232, 139] on span "Calculate" at bounding box center [273, 134] width 95 height 12
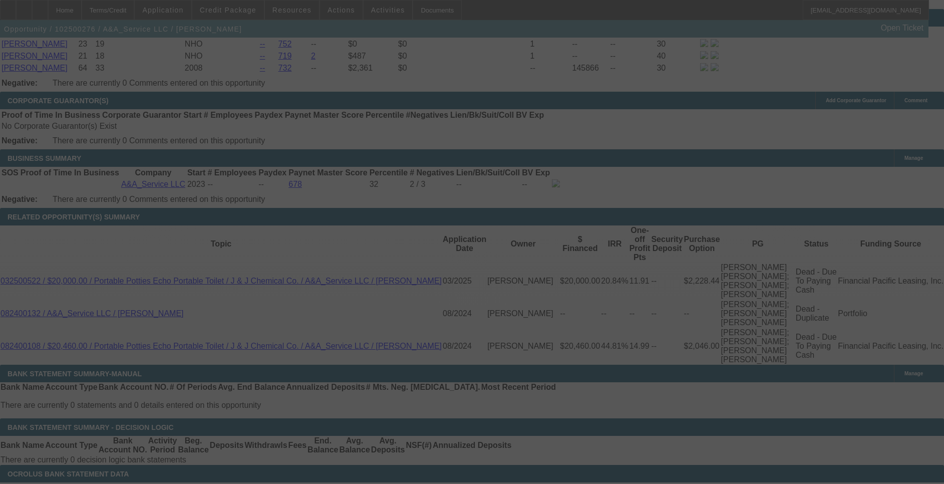
select select "0"
select select "6"
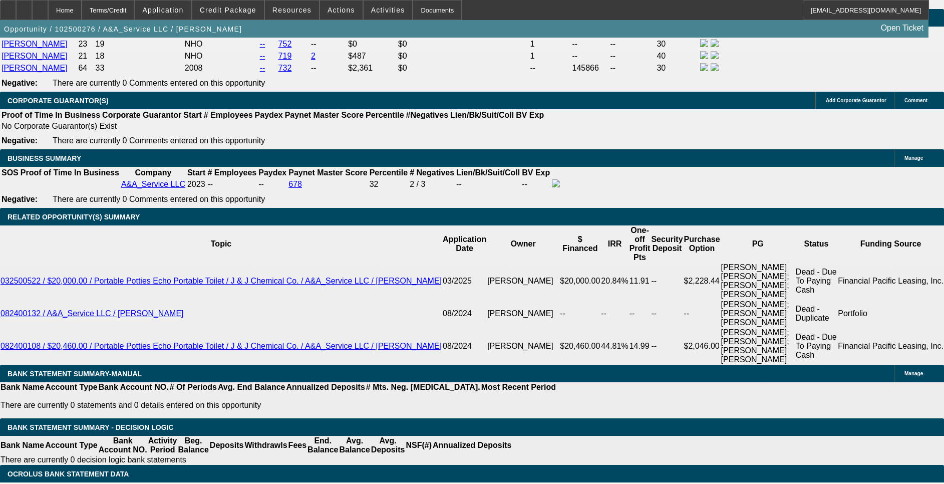
drag, startPoint x: 183, startPoint y: 362, endPoint x: 241, endPoint y: 362, distance: 58.1
drag, startPoint x: 241, startPoint y: 362, endPoint x: 180, endPoint y: 159, distance: 211.3
drag, startPoint x: 178, startPoint y: 164, endPoint x: 251, endPoint y: 167, distance: 73.2
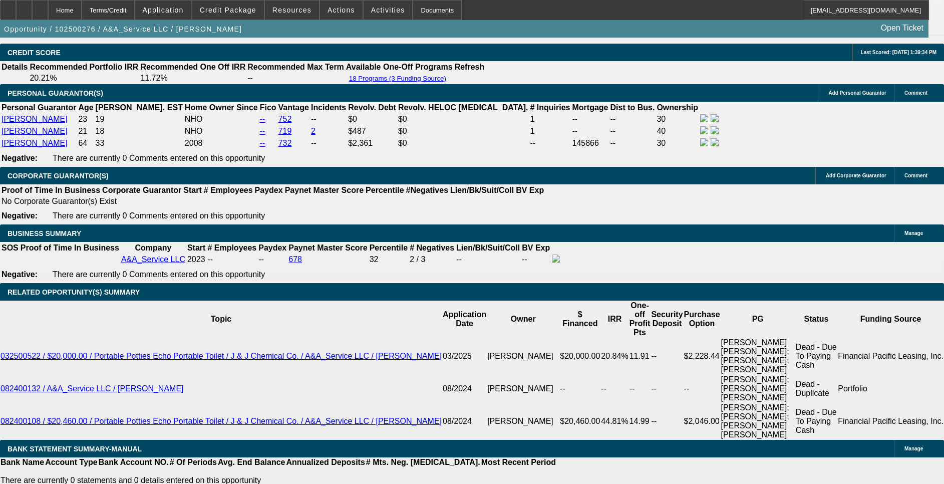
scroll to position [1353, 0]
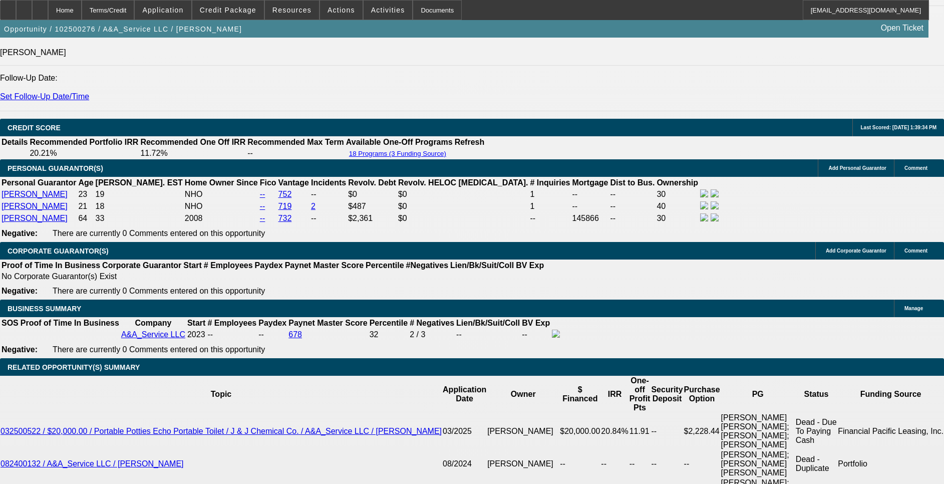
type input "$11,500.00"
type input "UNKNOWN"
type input "$1,145.68"
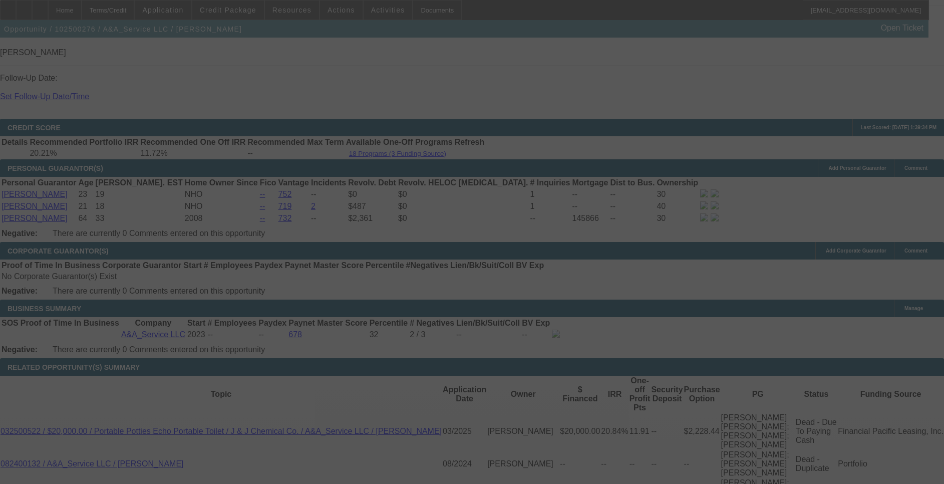
select select "0"
select select "6"
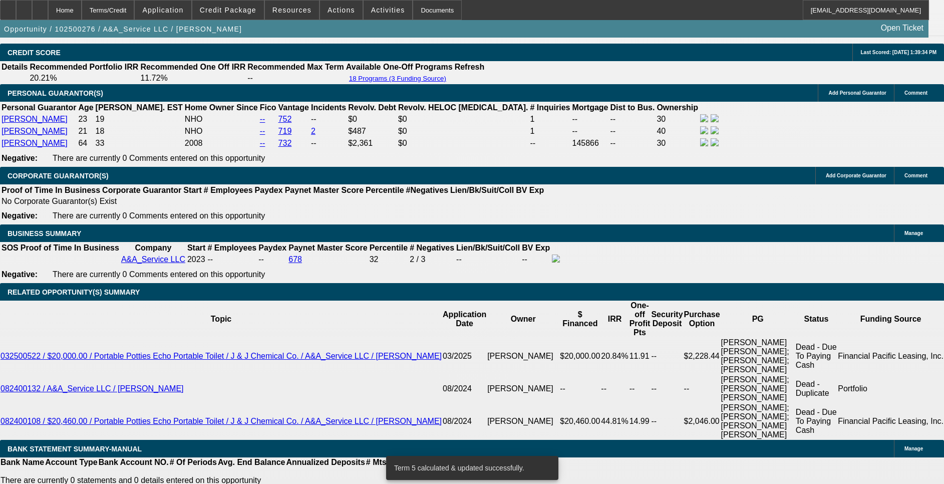
scroll to position [1503, 0]
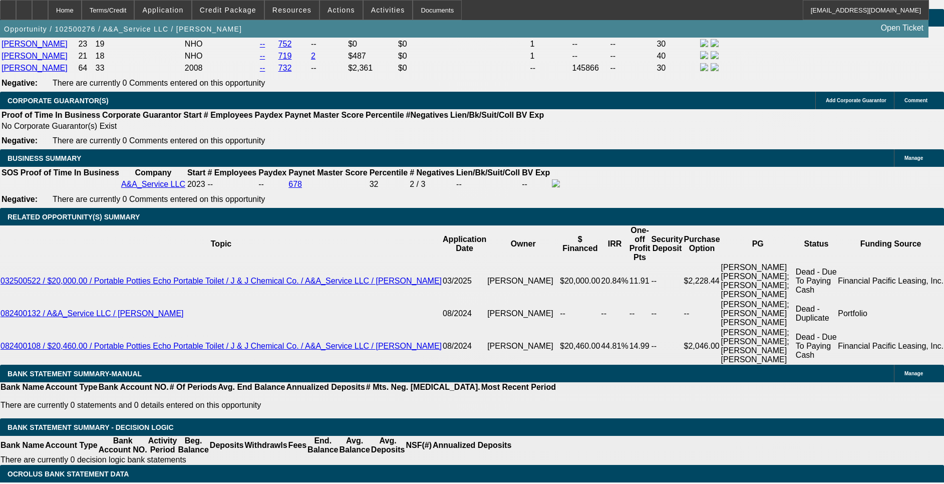
drag, startPoint x: 215, startPoint y: 415, endPoint x: 201, endPoint y: 415, distance: 14.5
drag, startPoint x: 201, startPoint y: 415, endPoint x: 191, endPoint y: 199, distance: 216.2
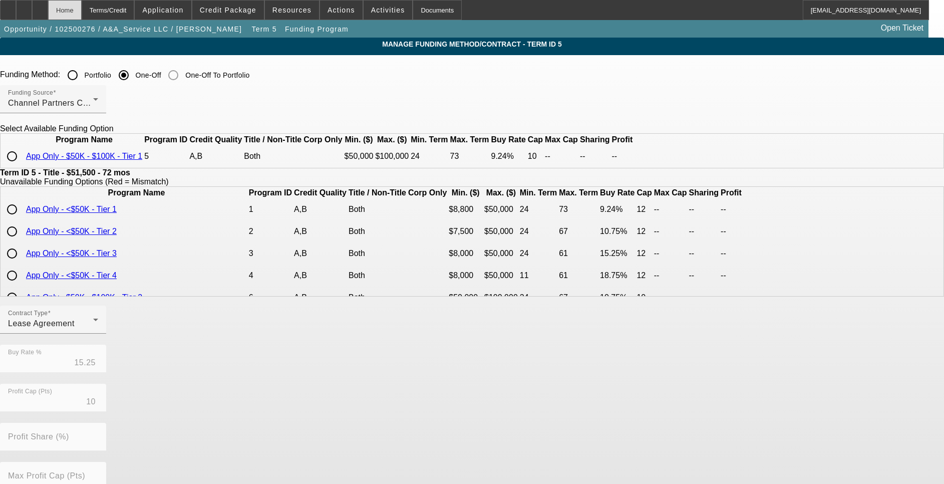
click at [82, 10] on div "Home" at bounding box center [65, 10] width 34 height 20
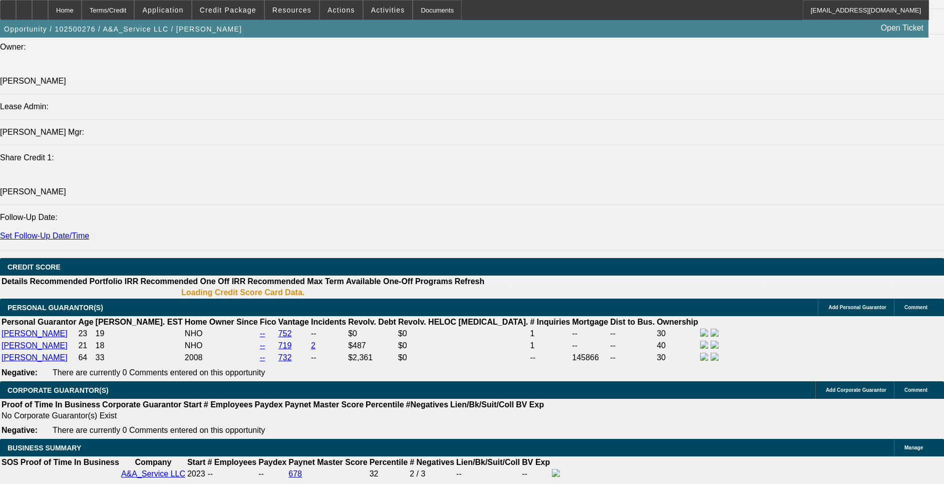
select select "0"
select select "6"
select select "0"
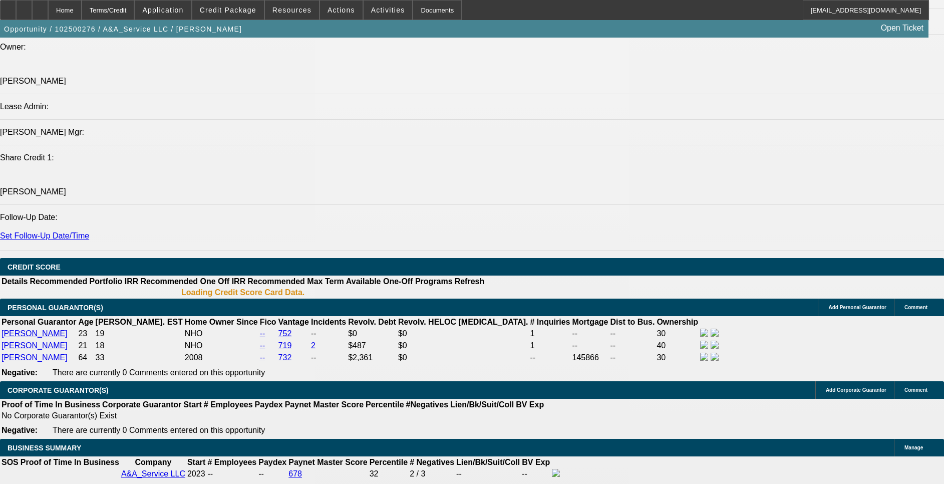
select select "0"
select select "2"
select select "0"
select select "6"
select select "0"
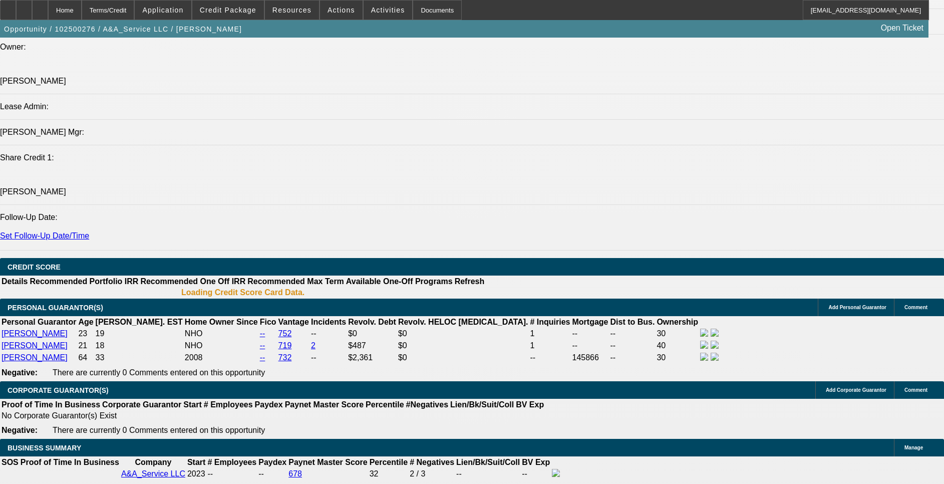
select select "0"
select select "3"
select select "0"
select select "6"
select select "0"
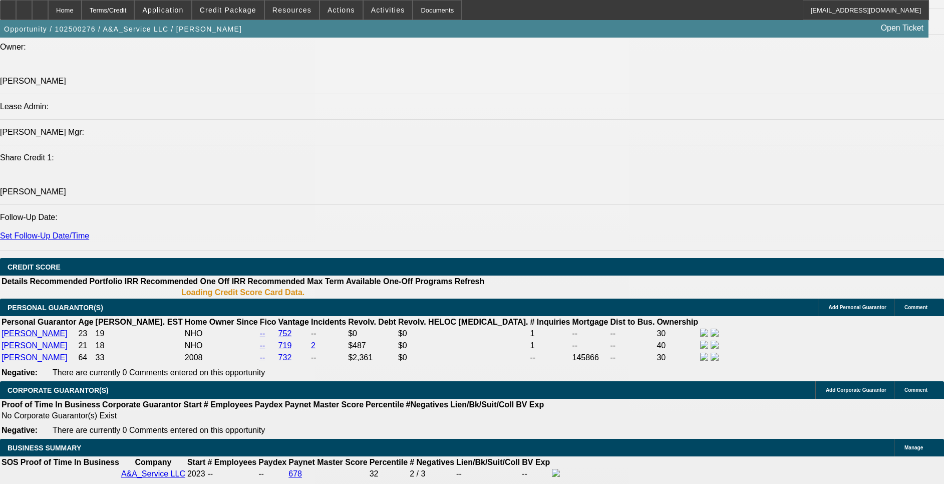
select select "0"
select select "3"
select select "0.1"
select select "4"
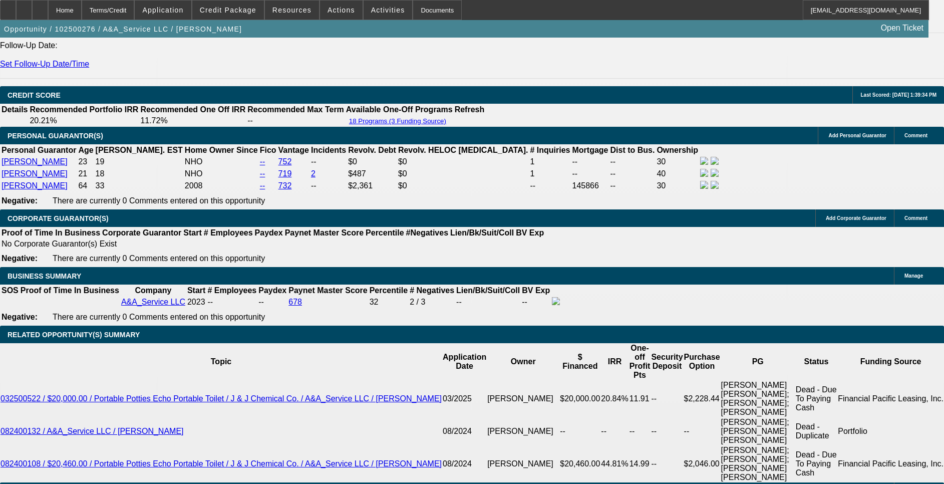
scroll to position [1514, 0]
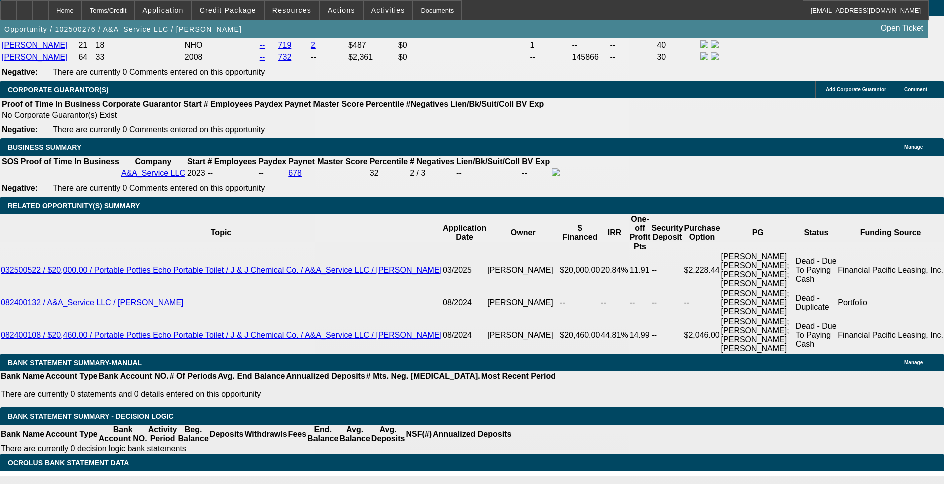
drag, startPoint x: 212, startPoint y: 168, endPoint x: 288, endPoint y: 162, distance: 75.9
type input "UNKNOWN"
type input "17"
type input "$1,145.68"
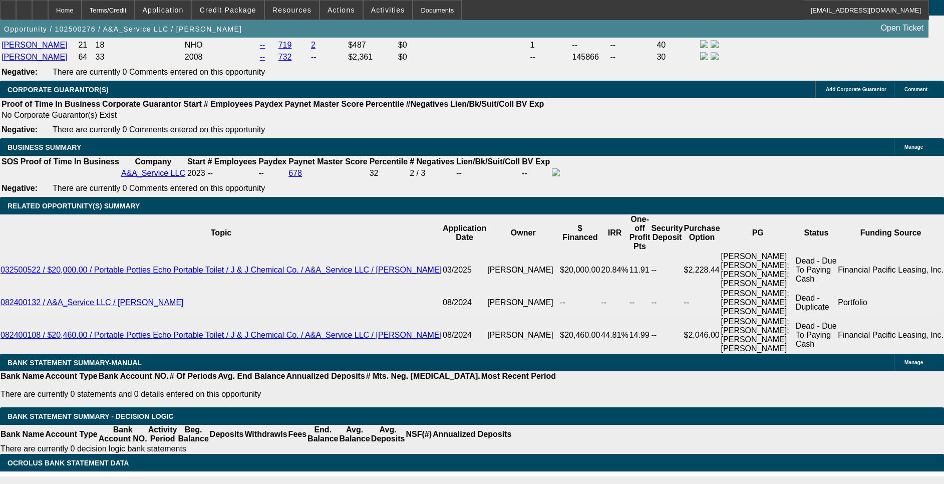
type input "17.8"
type input "$1,168.79"
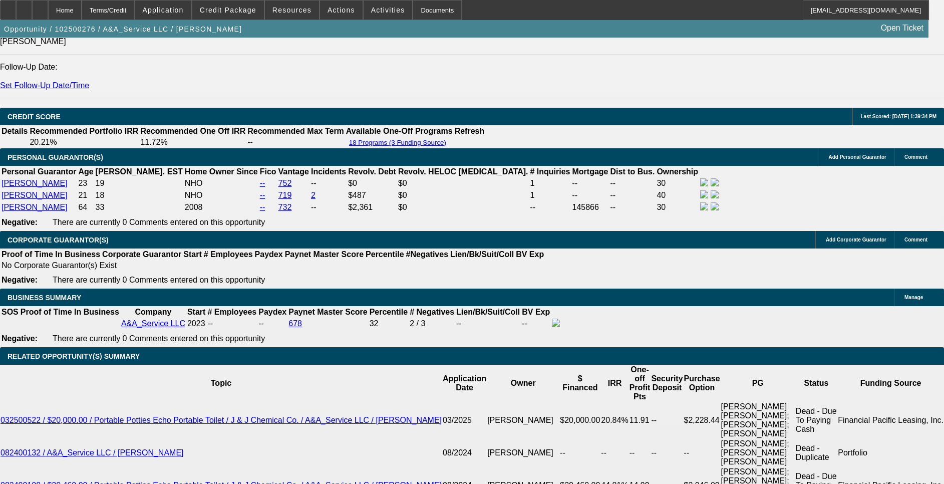
scroll to position [1421, 0]
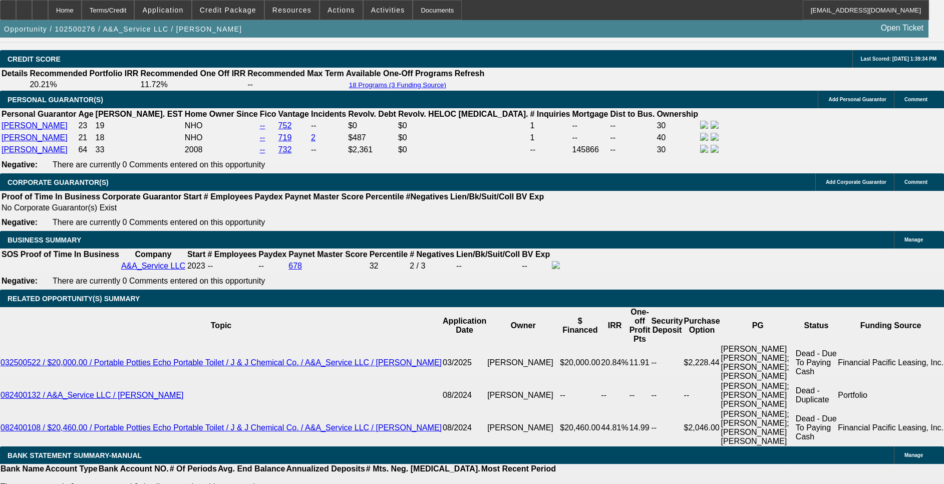
drag, startPoint x: 211, startPoint y: 323, endPoint x: 269, endPoint y: 324, distance: 58.1
type input "1"
type input "$737.25"
type input "18"
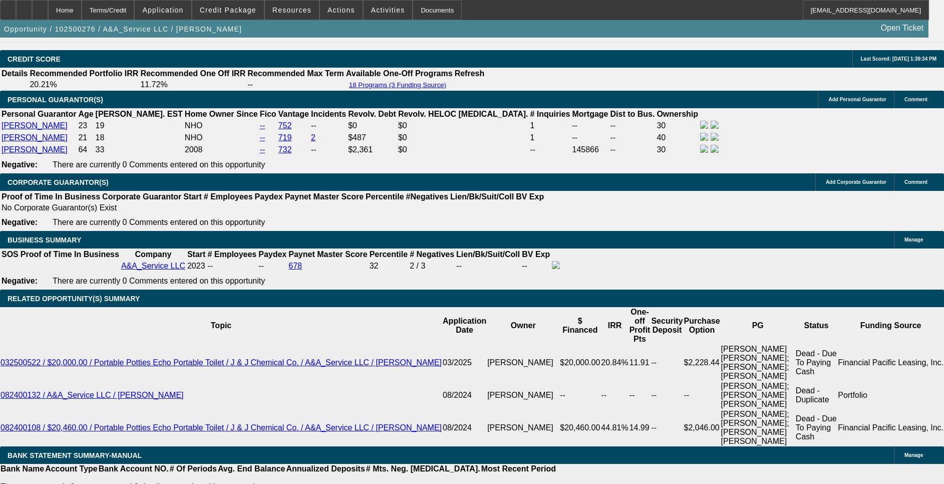
type input "$1,174.60"
type input "18.5"
type input "$1,189.20"
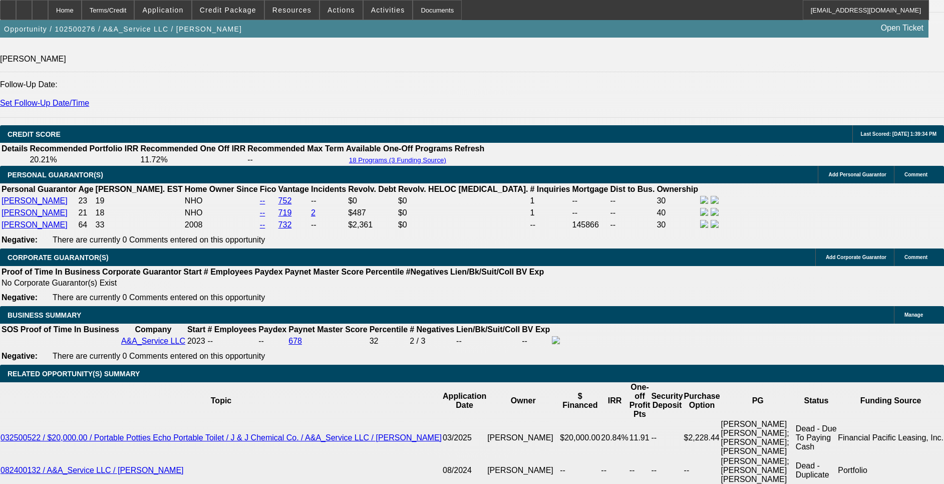
type input "18.5"
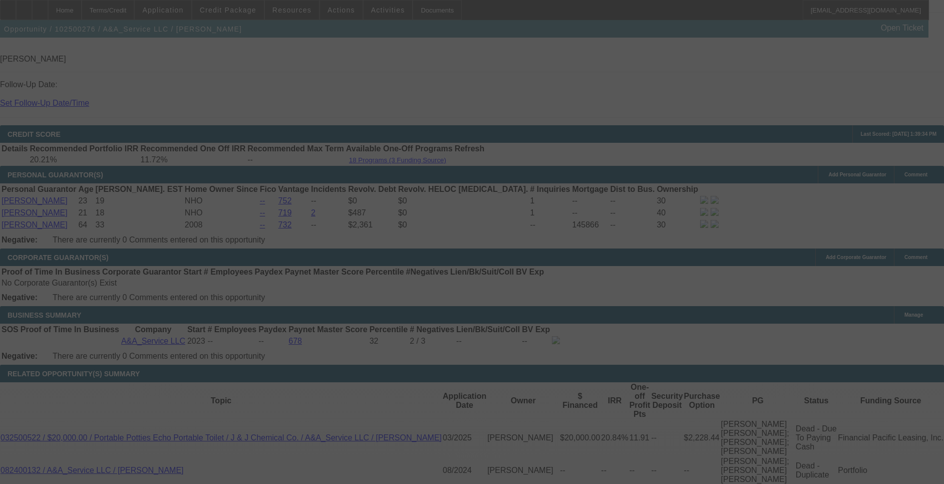
select select "0"
select select "6"
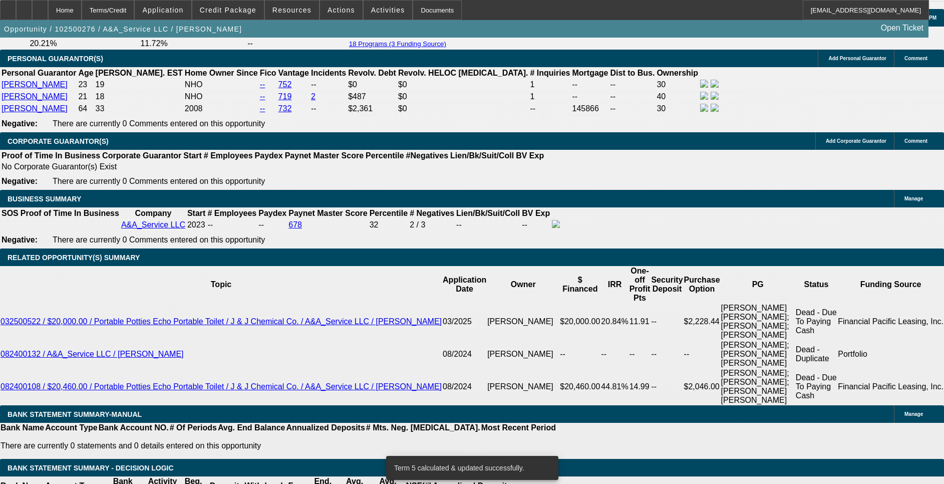
scroll to position [1497, 0]
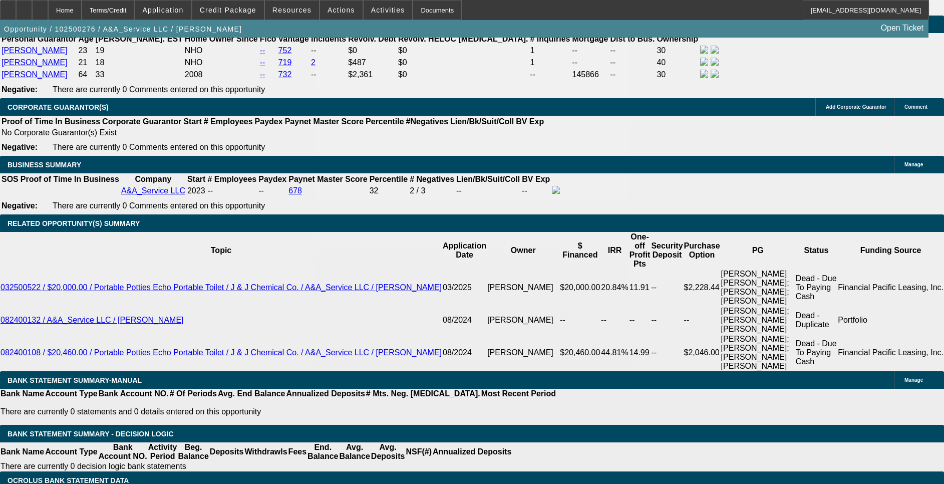
drag, startPoint x: 222, startPoint y: 408, endPoint x: 236, endPoint y: 408, distance: 14.5
drag, startPoint x: 205, startPoint y: 417, endPoint x: 221, endPoint y: 418, distance: 16.0
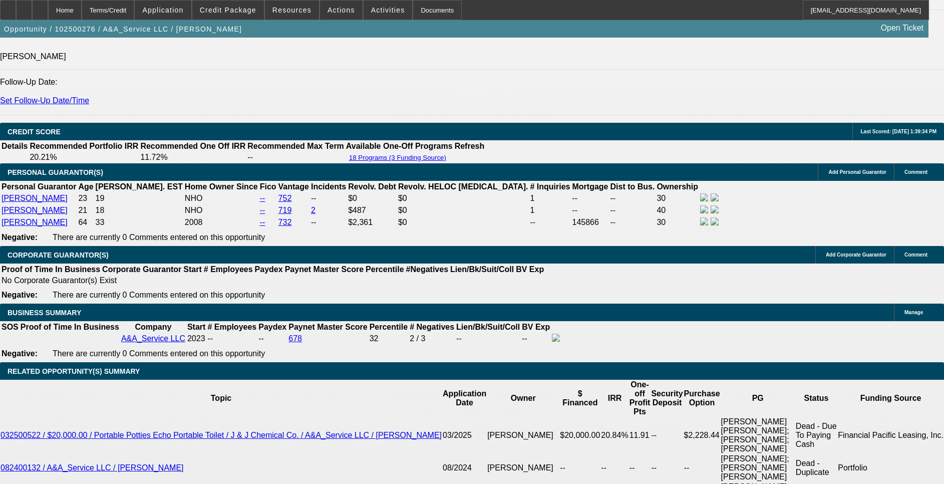
scroll to position [1346, 0]
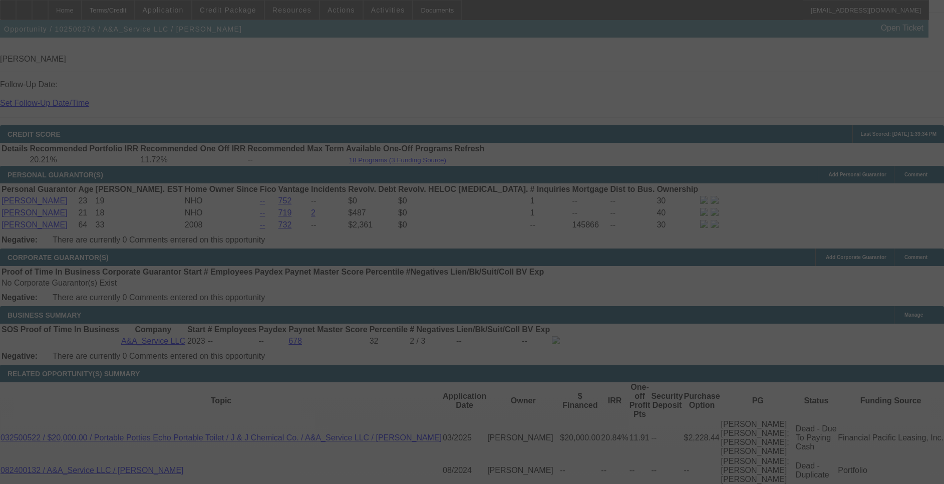
select select "0"
select select "6"
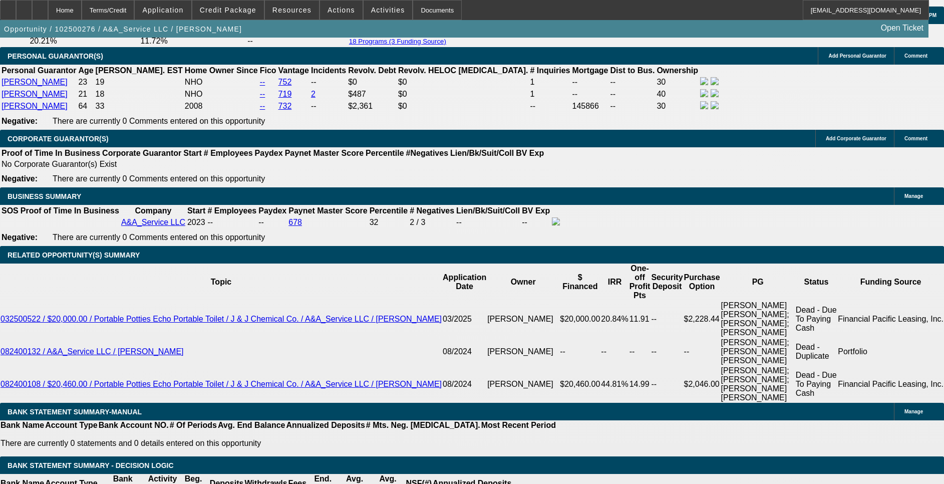
scroll to position [1497, 0]
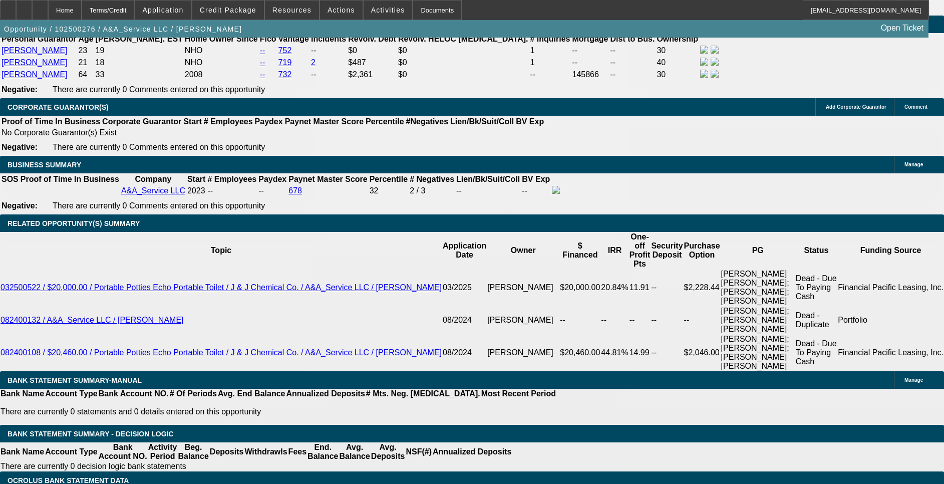
drag, startPoint x: 215, startPoint y: 244, endPoint x: 245, endPoint y: 248, distance: 30.3
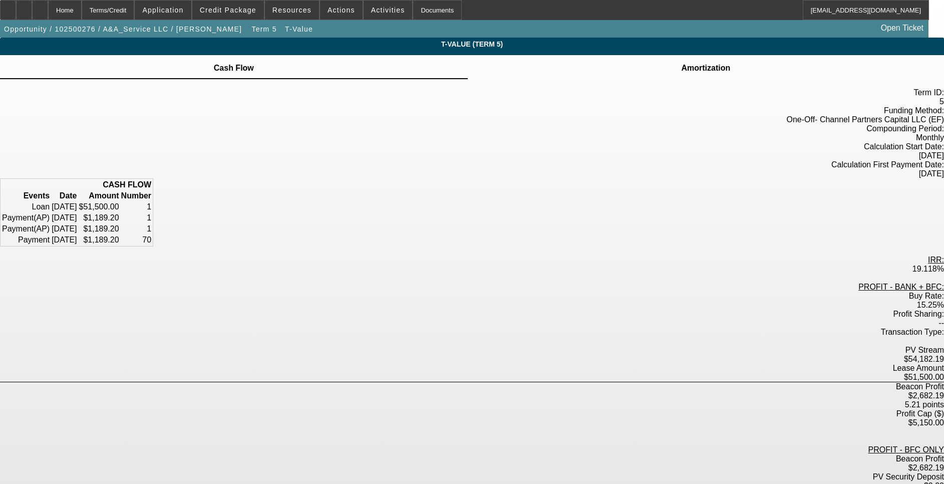
drag, startPoint x: 501, startPoint y: 276, endPoint x: 463, endPoint y: 278, distance: 37.7
click at [463, 292] on div "Buy Rate: 15.25%" at bounding box center [472, 301] width 944 height 18
drag, startPoint x: 463, startPoint y: 278, endPoint x: 494, endPoint y: 309, distance: 43.2
click at [494, 355] on div "$54,182.19" at bounding box center [472, 359] width 944 height 9
drag, startPoint x: 494, startPoint y: 309, endPoint x: 492, endPoint y: 317, distance: 7.7
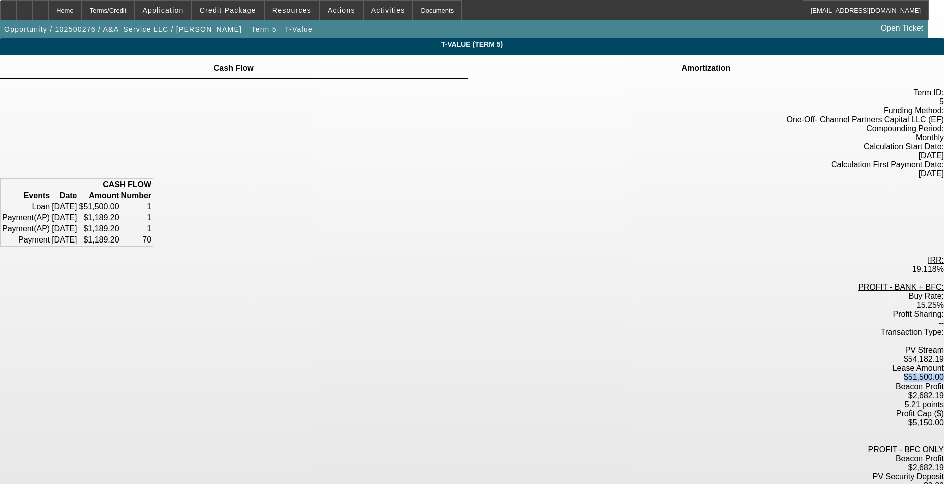
click at [492, 373] on div "$51,500.00" at bounding box center [472, 378] width 944 height 10
drag, startPoint x: 492, startPoint y: 317, endPoint x: 455, endPoint y: 332, distance: 40.2
click at [455, 391] on div "$2,682.19" at bounding box center [472, 395] width 944 height 9
drag, startPoint x: 455, startPoint y: 332, endPoint x: 546, endPoint y: 327, distance: 91.3
click at [546, 400] on div "5.21 points" at bounding box center [472, 404] width 944 height 9
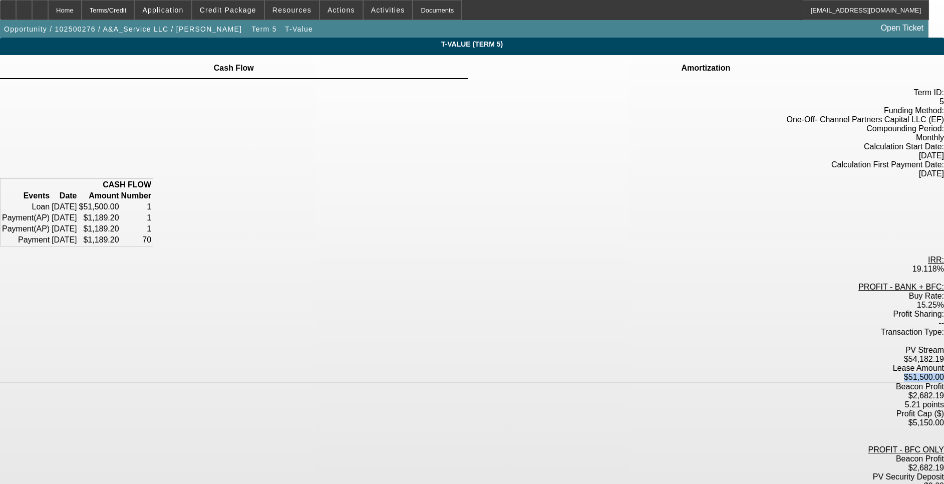
drag, startPoint x: 546, startPoint y: 327, endPoint x: 493, endPoint y: 329, distance: 53.6
click at [493, 391] on div "$2,682.19" at bounding box center [472, 395] width 944 height 9
drag, startPoint x: 493, startPoint y: 329, endPoint x: 580, endPoint y: 334, distance: 87.8
click at [580, 382] on div "Beacon Profit $2,682.19 5.21 points" at bounding box center [472, 395] width 944 height 27
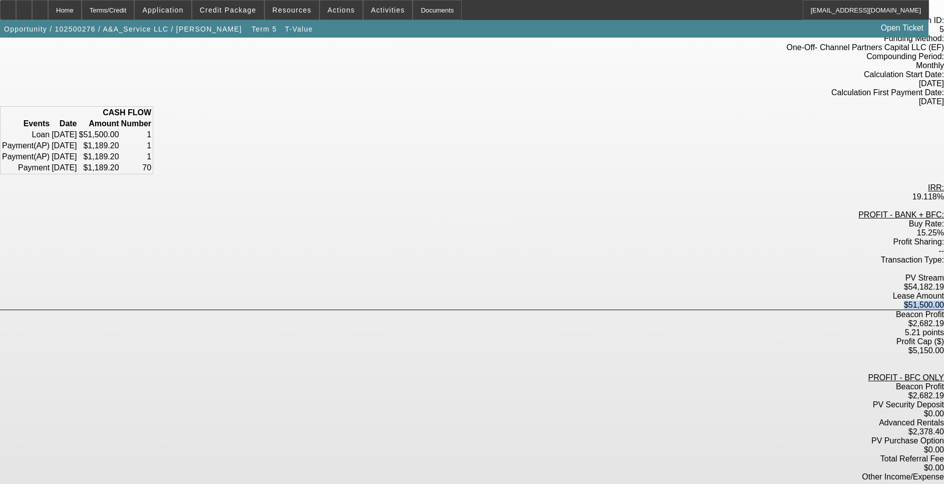
scroll to position [82, 0]
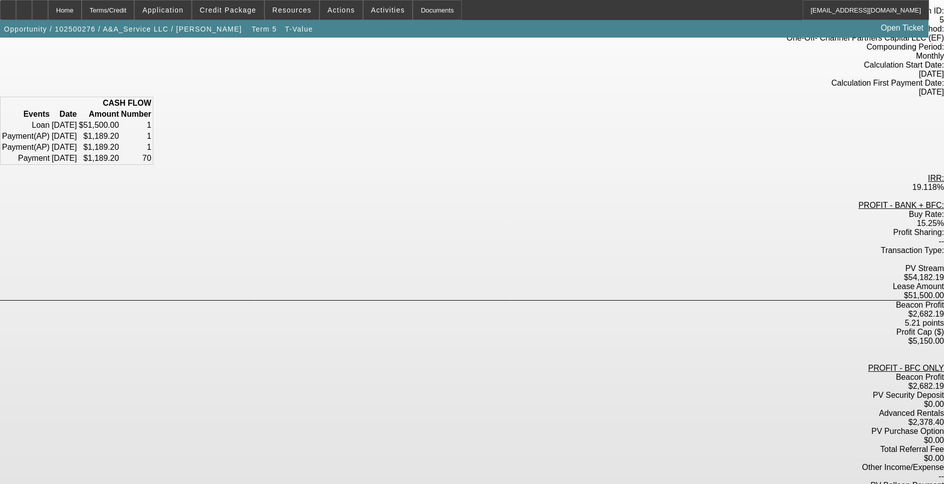
click at [524, 319] on div "5.21 points" at bounding box center [472, 323] width 944 height 9
drag, startPoint x: 529, startPoint y: 255, endPoint x: 561, endPoint y: 250, distance: 32.5
click at [561, 301] on div "Beacon Profit $2,682.19 5.21 points" at bounding box center [472, 314] width 944 height 27
drag, startPoint x: 483, startPoint y: 301, endPoint x: 507, endPoint y: 299, distance: 23.6
click at [507, 373] on div "Beacon Profit $2,682.19" at bounding box center [472, 382] width 944 height 18
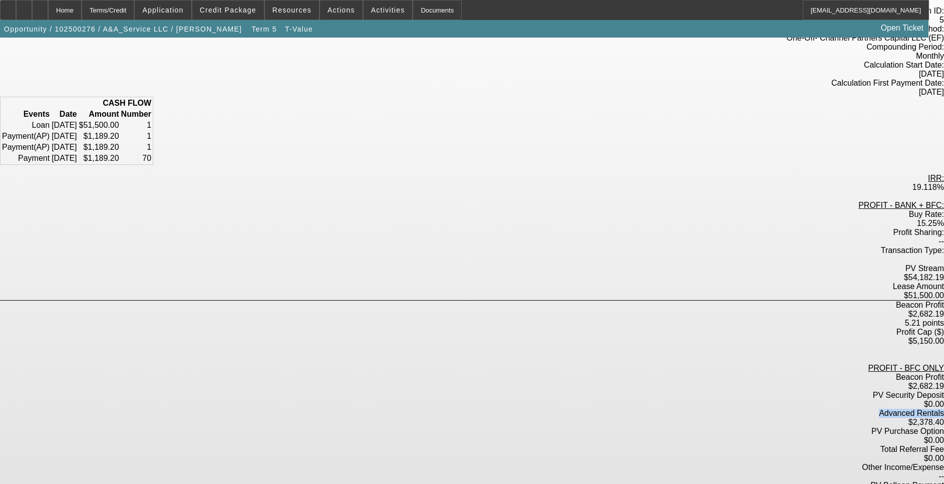
drag, startPoint x: 507, startPoint y: 299, endPoint x: 517, endPoint y: 316, distance: 19.8
click at [517, 316] on div "PROFIT - BANK + BFC: Buy Rate: 15.25% Profit Sharing: -- Transaction Type: PV S…" at bounding box center [472, 364] width 944 height 327
drag, startPoint x: 517, startPoint y: 316, endPoint x: 514, endPoint y: 321, distance: 5.4
click at [514, 409] on div "Advanced Rentals $2,378.40" at bounding box center [472, 418] width 944 height 18
drag, startPoint x: 514, startPoint y: 321, endPoint x: 565, endPoint y: 364, distance: 66.8
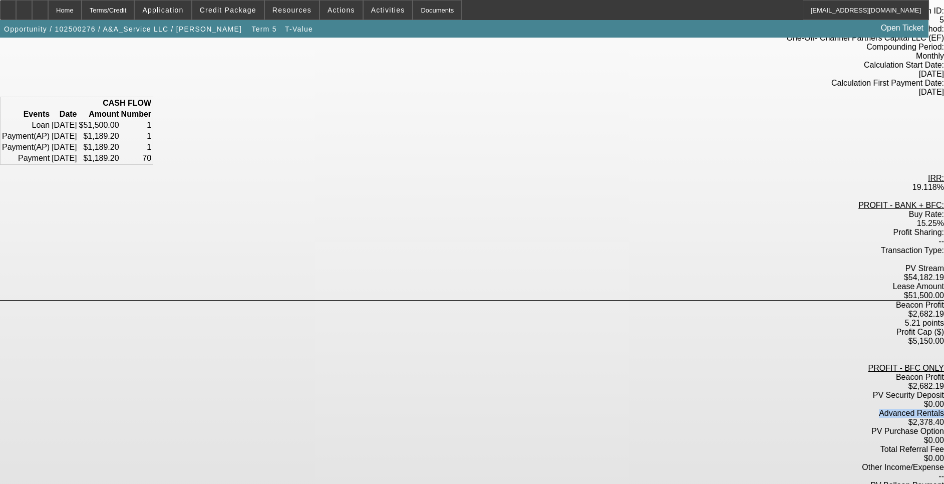
drag, startPoint x: 565, startPoint y: 364, endPoint x: 515, endPoint y: 371, distance: 51.2
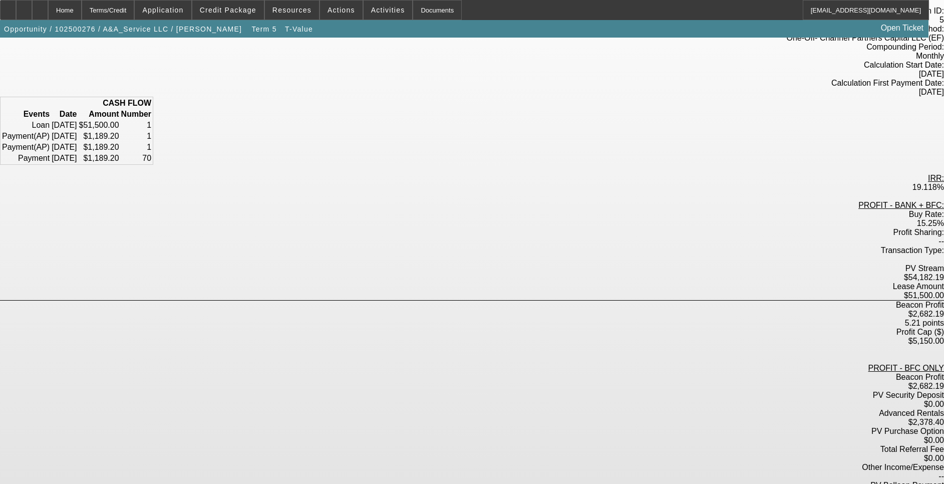
drag, startPoint x: 540, startPoint y: 369, endPoint x: 465, endPoint y: 371, distance: 74.7
drag, startPoint x: 459, startPoint y: 367, endPoint x: 522, endPoint y: 365, distance: 63.2
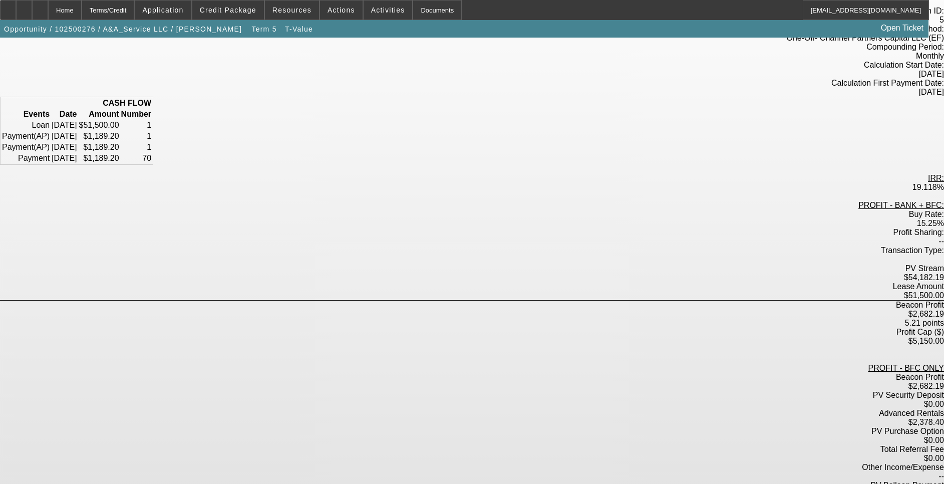
drag, startPoint x: 526, startPoint y: 365, endPoint x: 569, endPoint y: 366, distance: 43.6
drag, startPoint x: 569, startPoint y: 366, endPoint x: 522, endPoint y: 396, distance: 56.3
click at [527, 390] on div "Term ID: 5 Funding Method: One-Off - Channel Partners Capital LLC (EF) Compound…" at bounding box center [472, 327] width 944 height 641
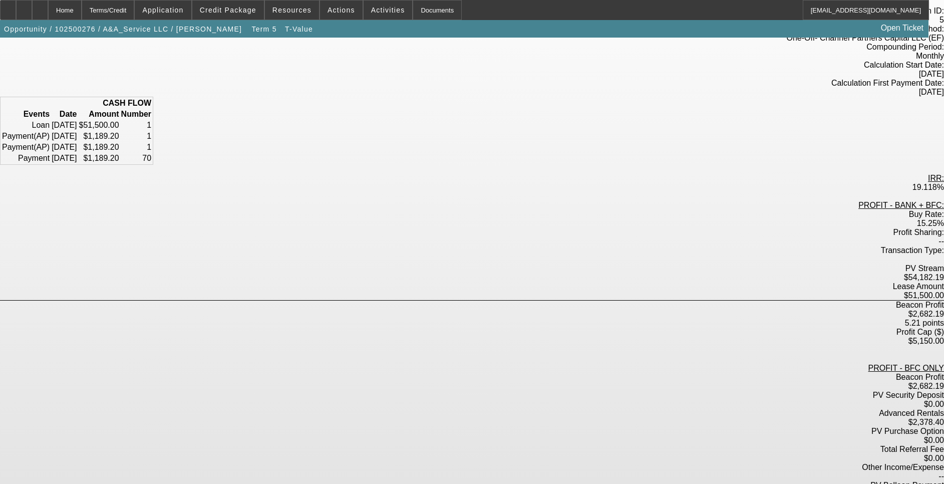
drag, startPoint x: 470, startPoint y: 419, endPoint x: 493, endPoint y: 423, distance: 22.9
drag, startPoint x: 493, startPoint y: 423, endPoint x: 719, endPoint y: 326, distance: 246.7
click at [719, 326] on div "T-Value (Term 5) Cash Flow Amortization Term ID: 5 Funding Method:" at bounding box center [472, 302] width 944 height 692
drag, startPoint x: 548, startPoint y: 368, endPoint x: 572, endPoint y: 369, distance: 24.1
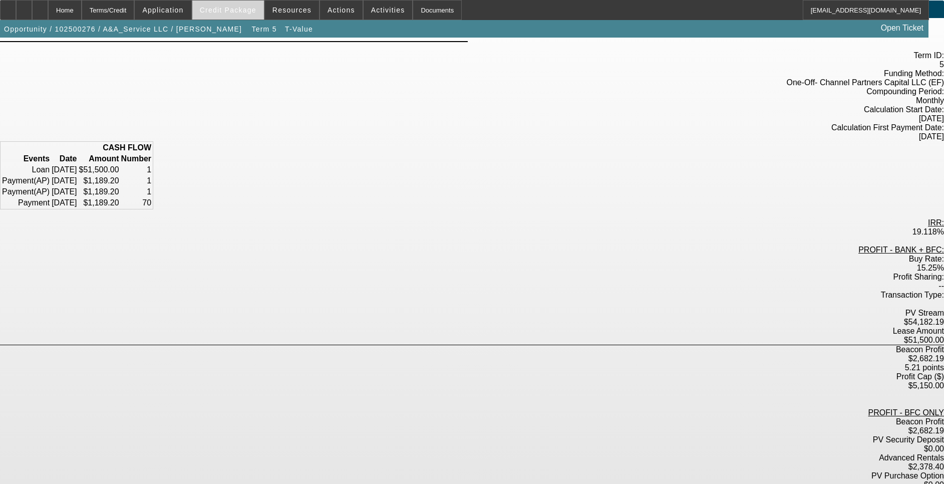
scroll to position [0, 0]
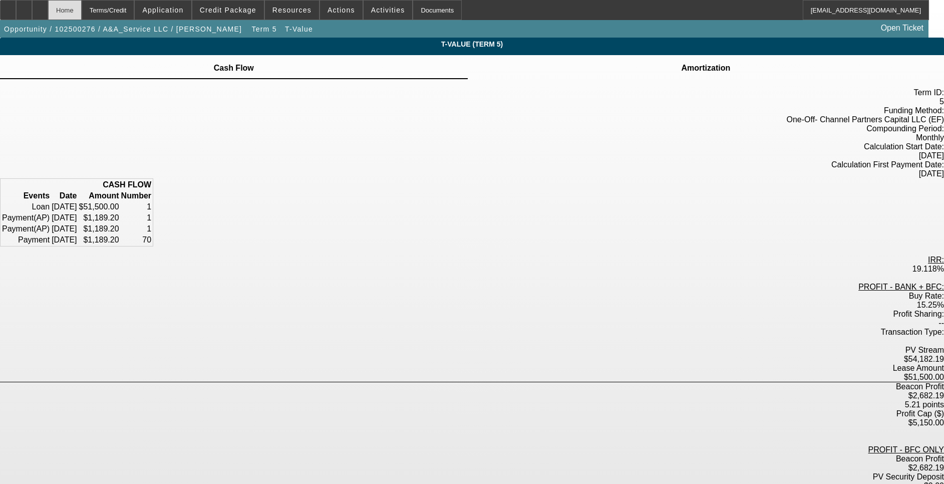
click at [82, 7] on div "Home" at bounding box center [65, 10] width 34 height 20
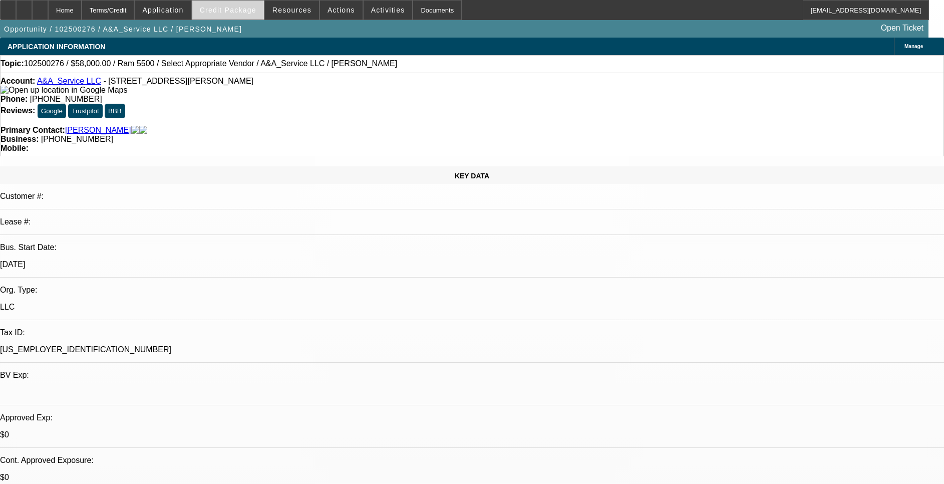
select select "0"
select select "6"
select select "0"
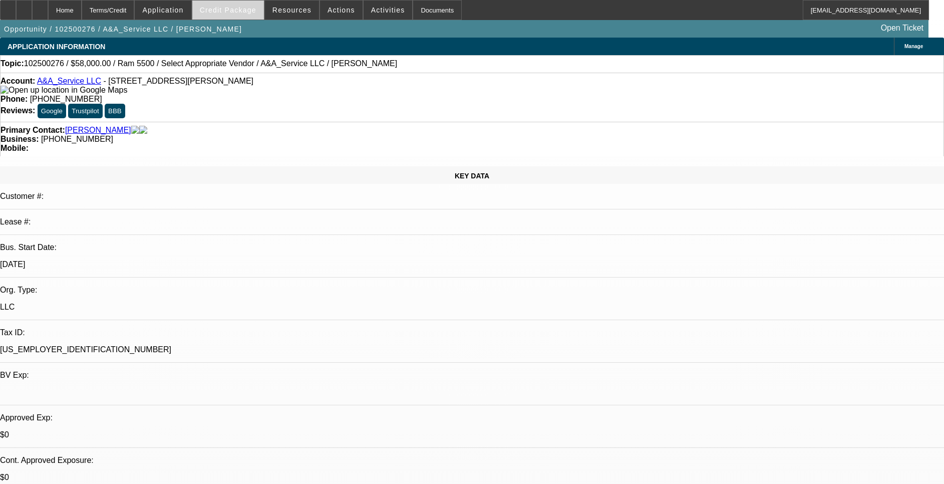
select select "0"
select select "2"
select select "0"
select select "6"
select select "0"
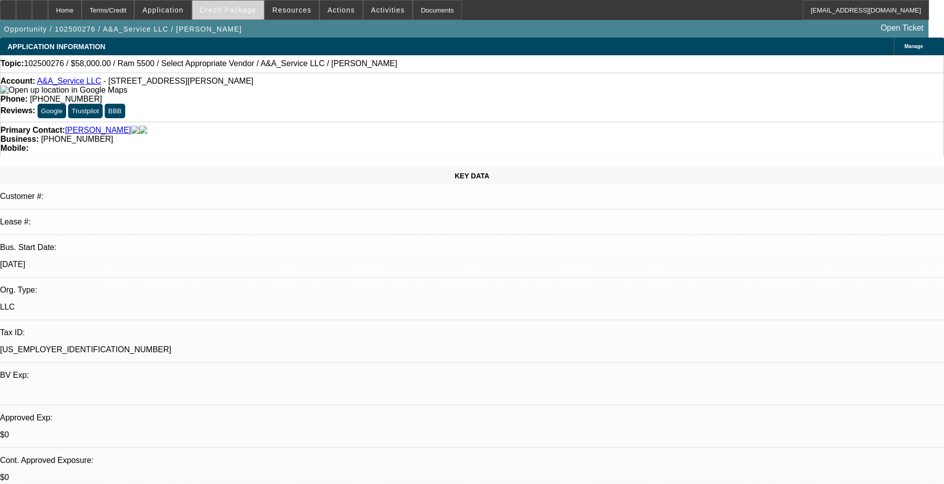
select select "0"
select select "3"
select select "0"
select select "6"
select select "0"
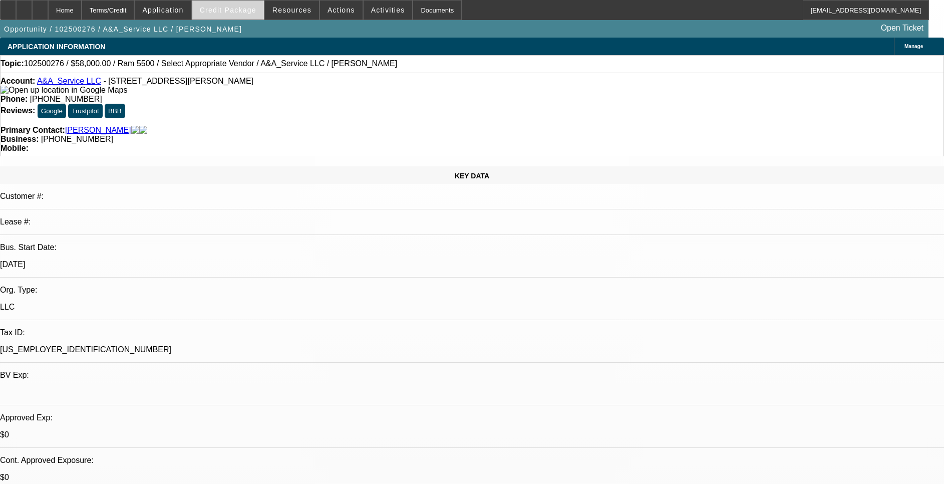
select select "0"
select select "3"
select select "0.1"
select select "4"
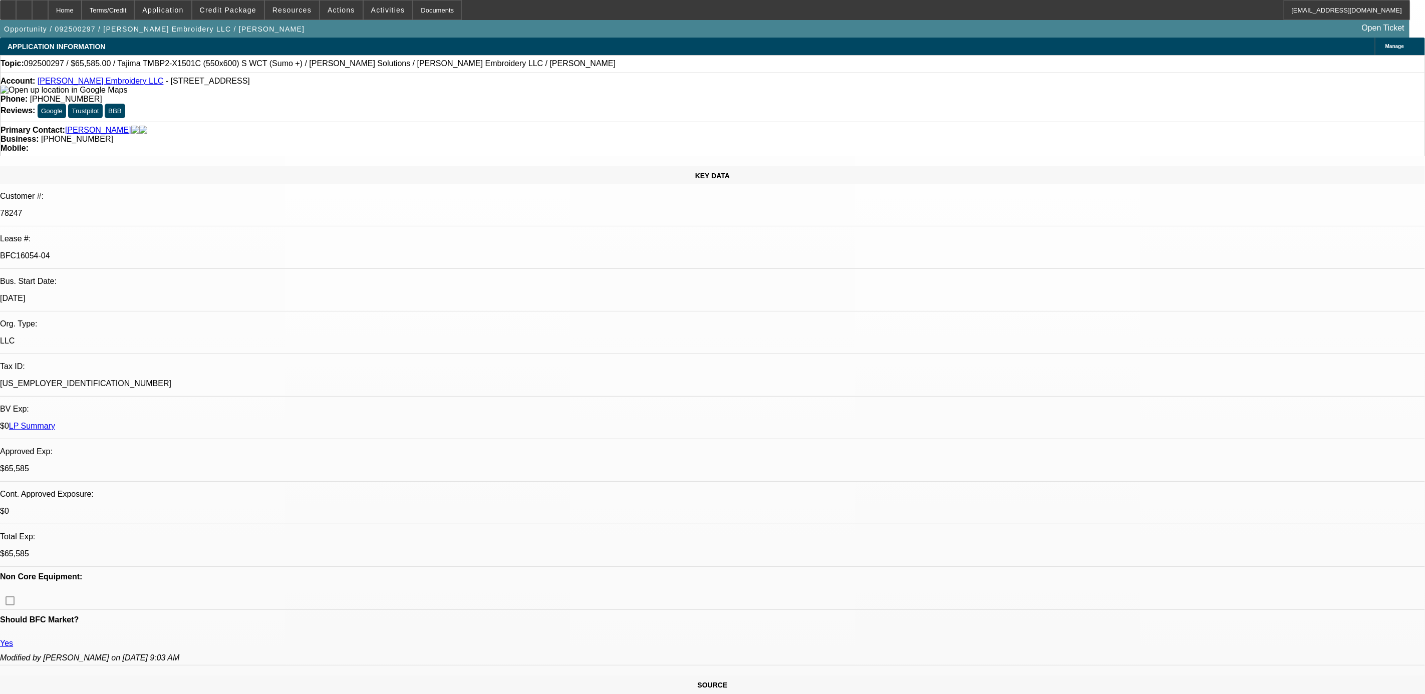
select select "0"
select select "2"
select select "0"
select select "2"
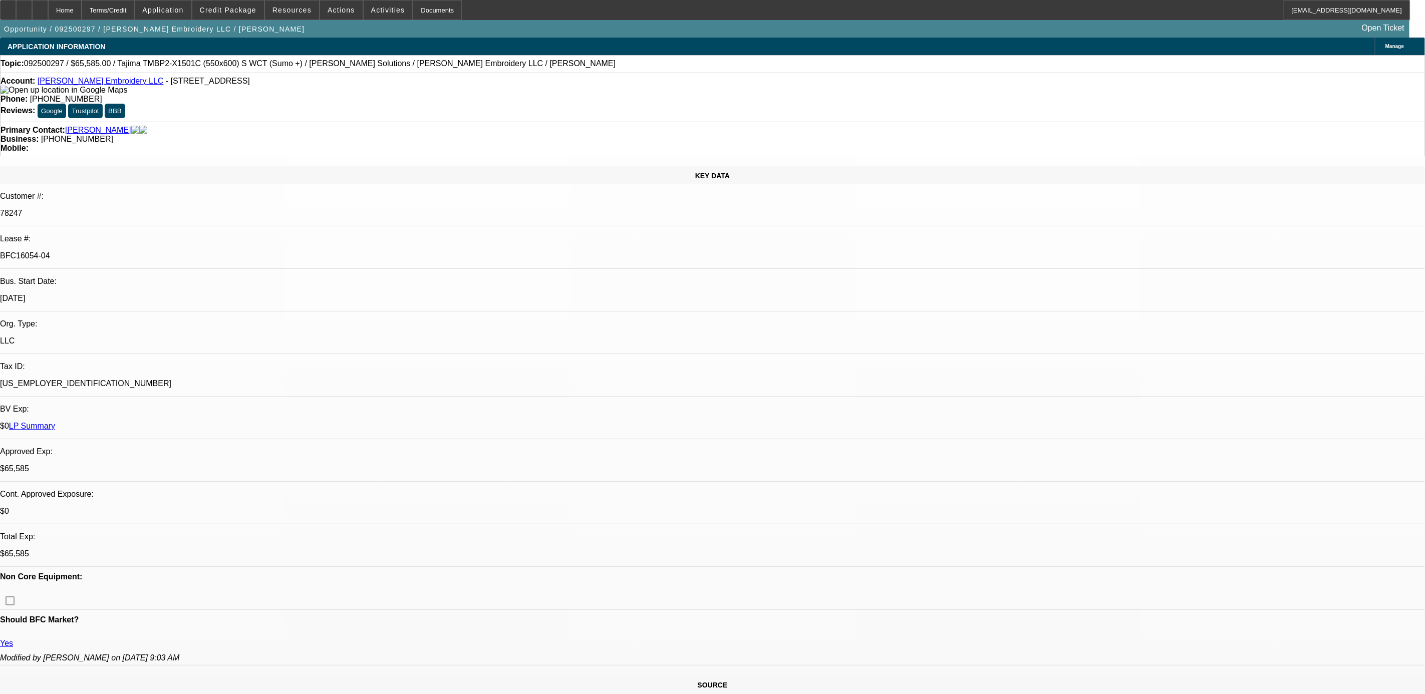
select select "0"
select select "2"
select select "0"
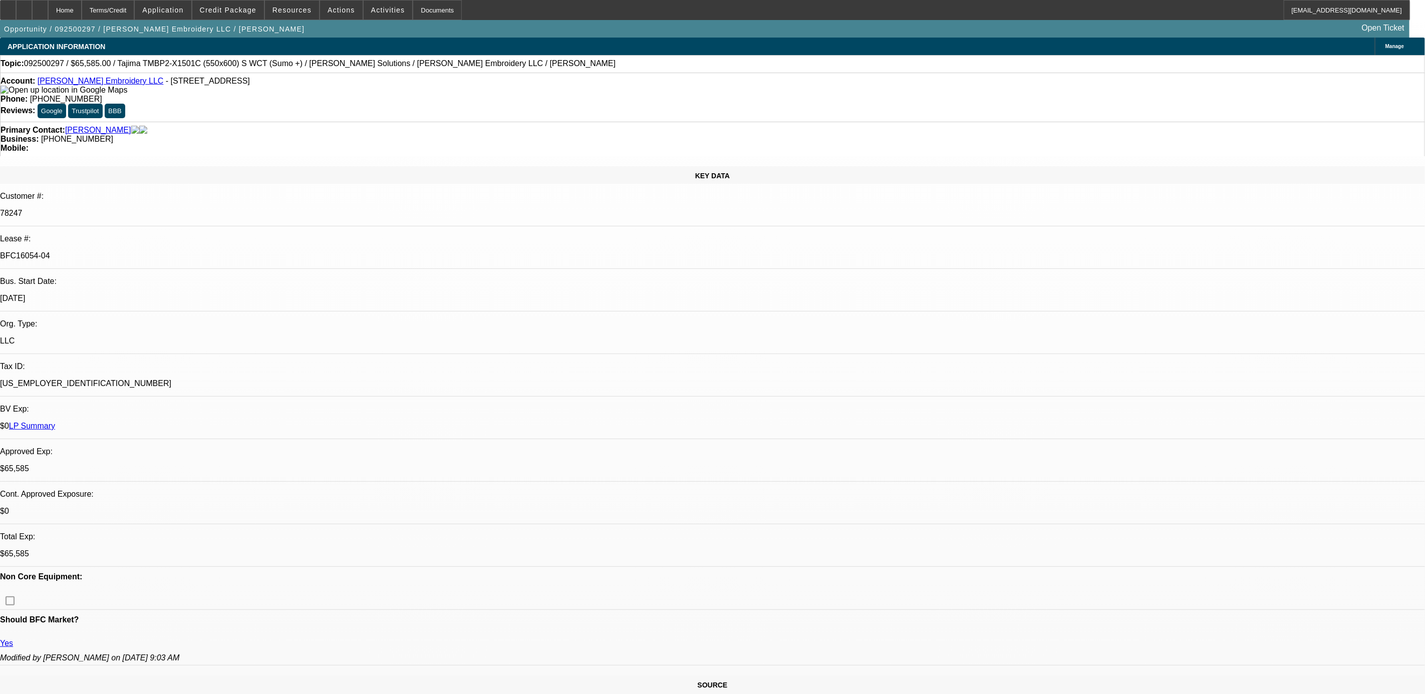
select select "2"
select select "0"
select select "1"
select select "2"
select select "6"
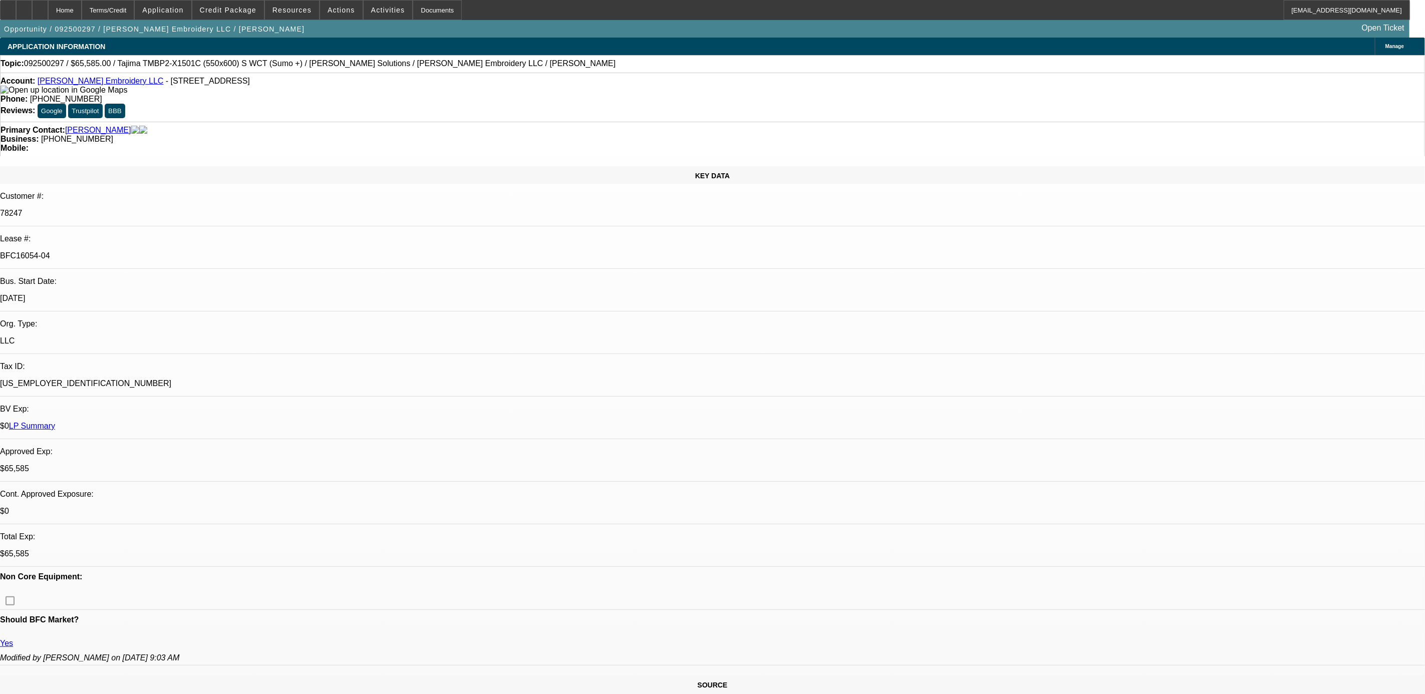
select select "1"
select select "2"
select select "6"
select select "1"
select select "2"
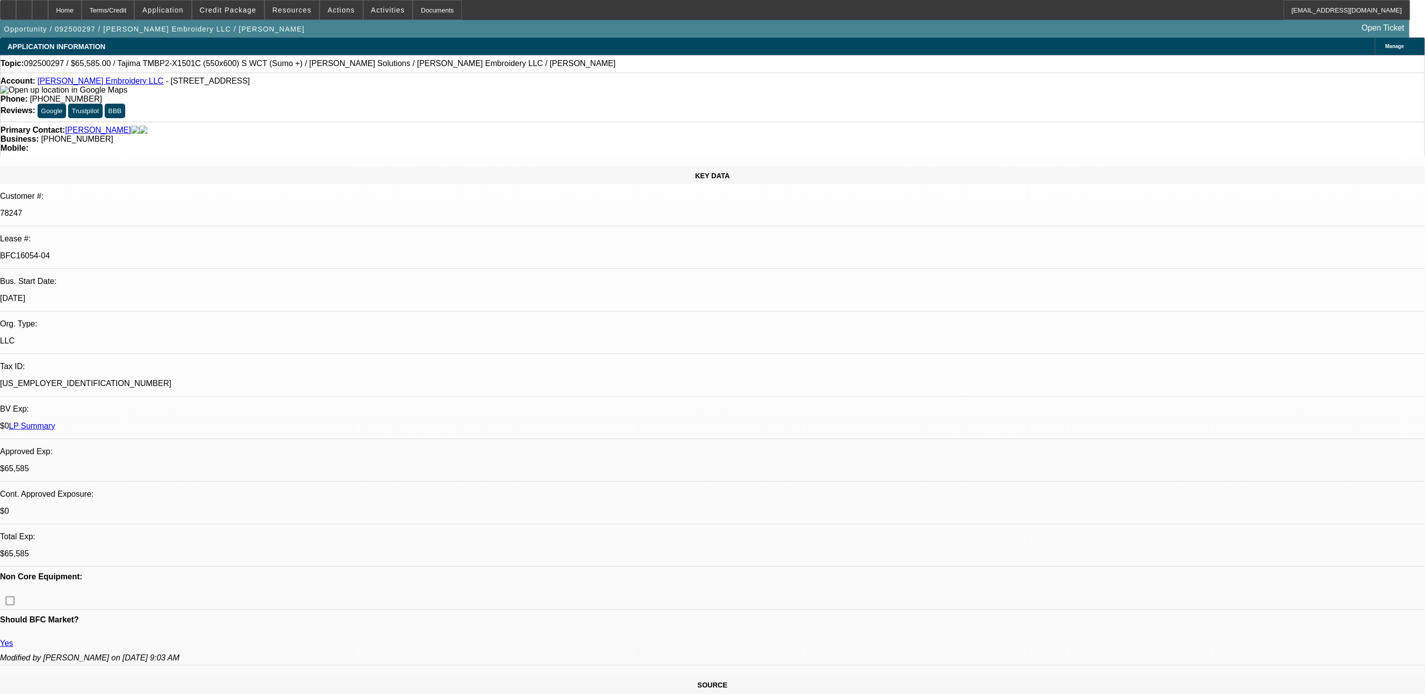
select select "6"
select select "1"
select select "2"
select select "6"
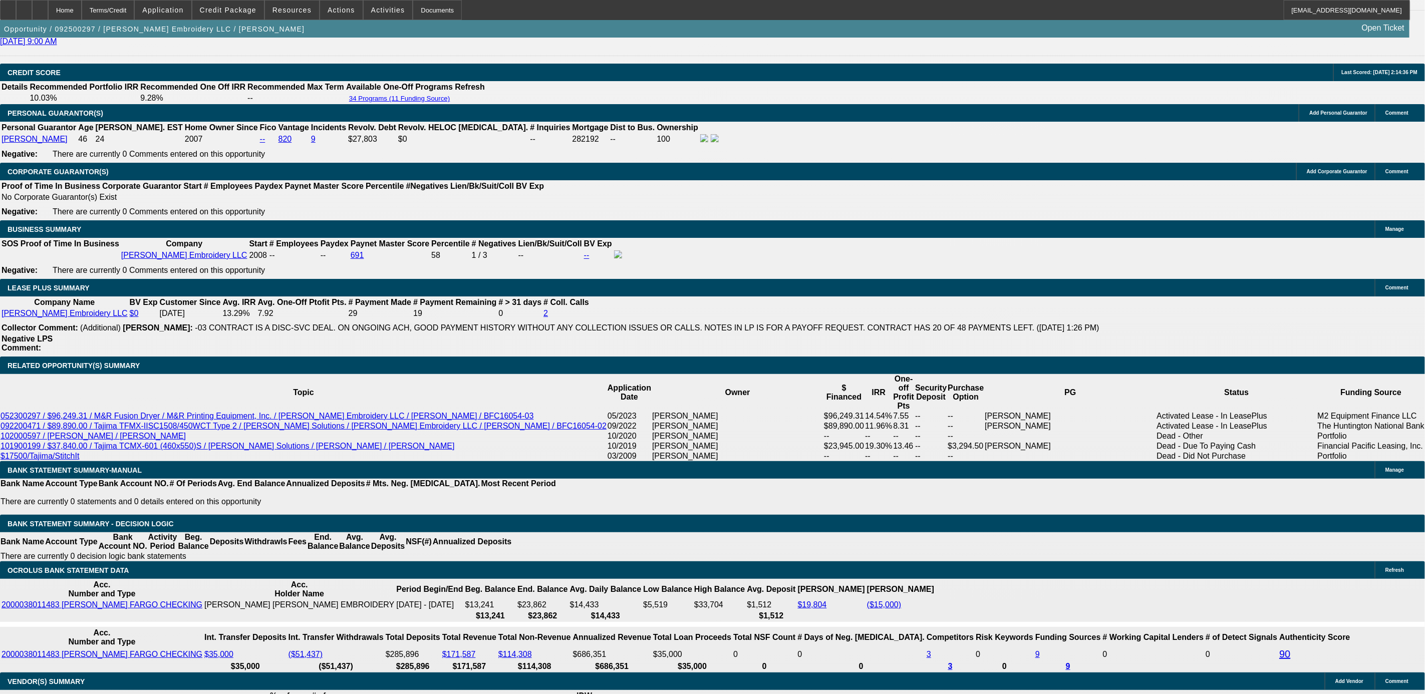
scroll to position [1503, 0]
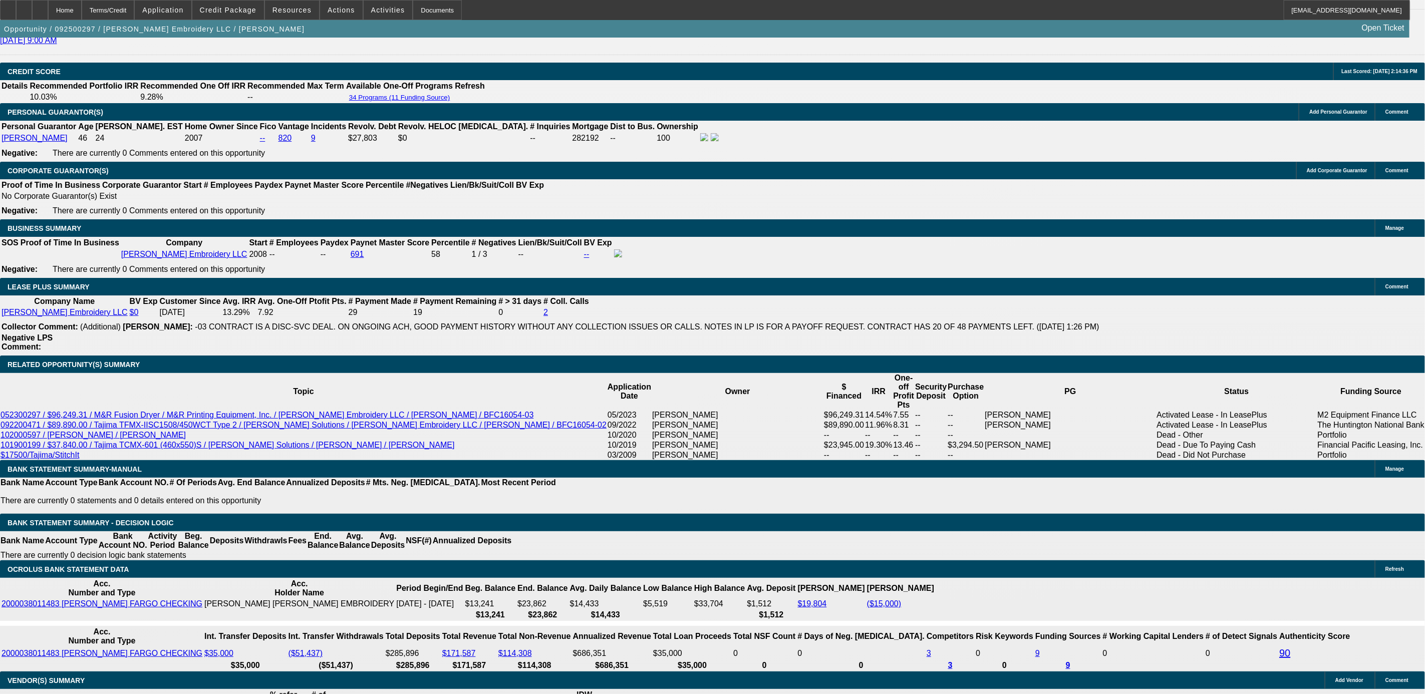
drag, startPoint x: 391, startPoint y: 582, endPoint x: 436, endPoint y: 582, distance: 44.6
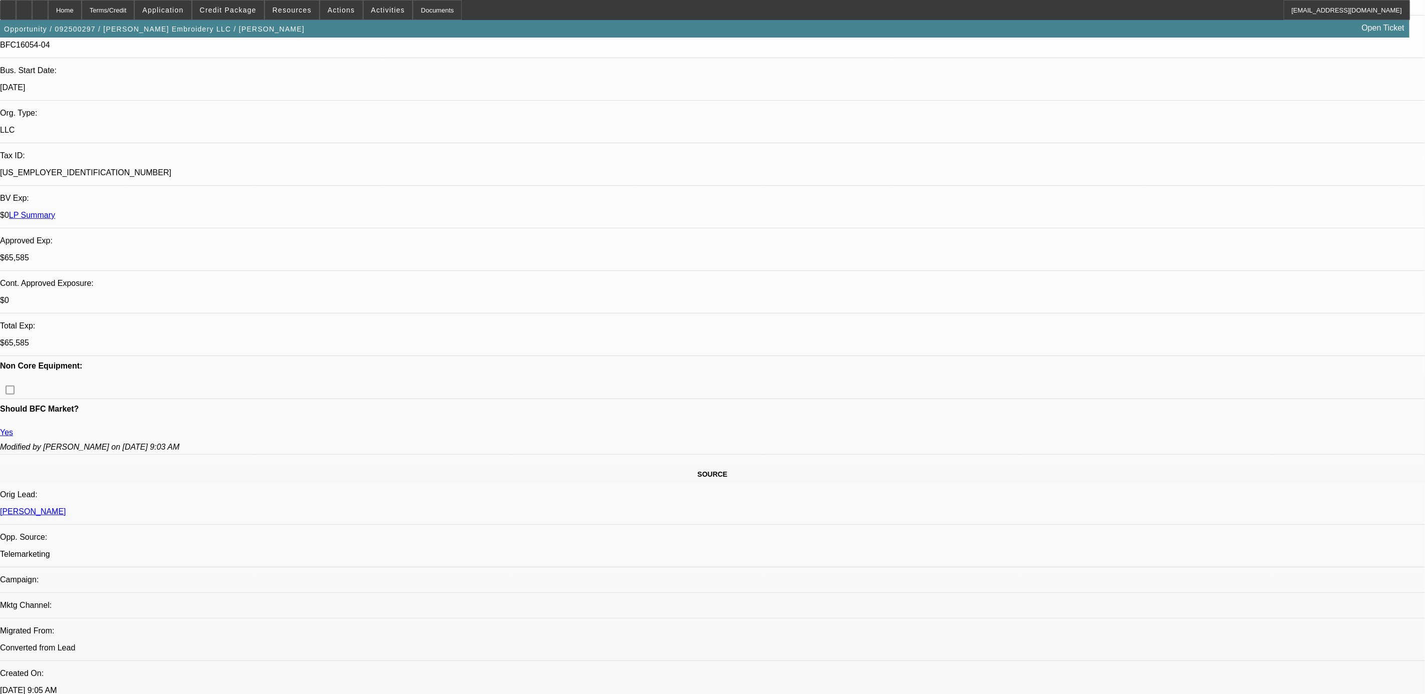
scroll to position [0, 0]
